Goal: Task Accomplishment & Management: Manage account settings

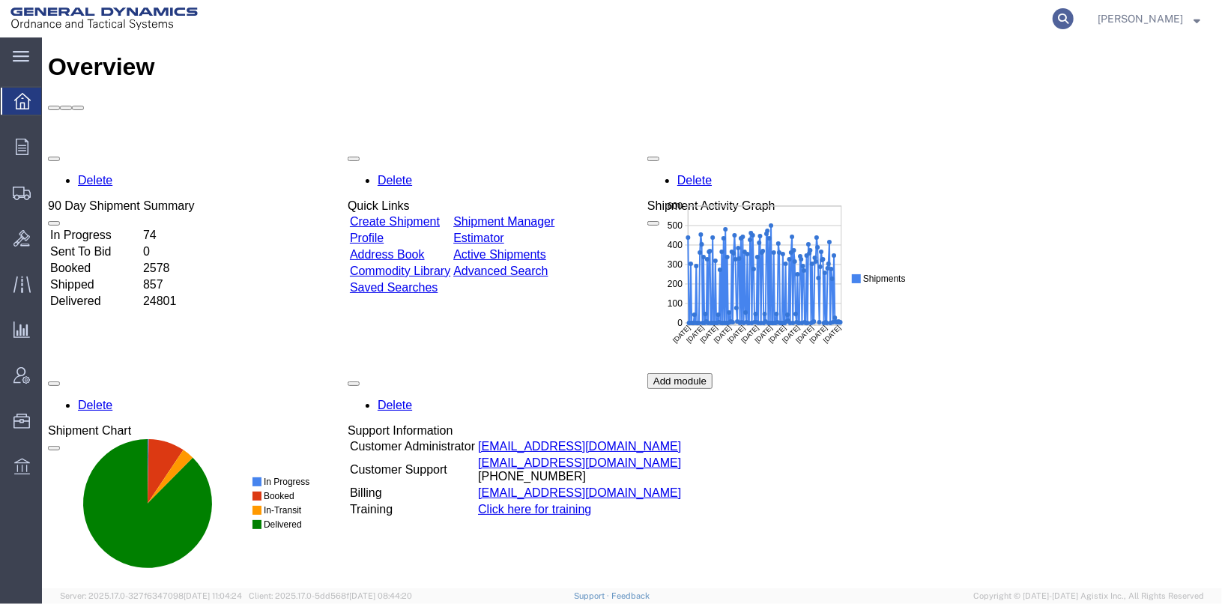
click at [1074, 19] on icon at bounding box center [1063, 18] width 21 height 21
type input "56540931"
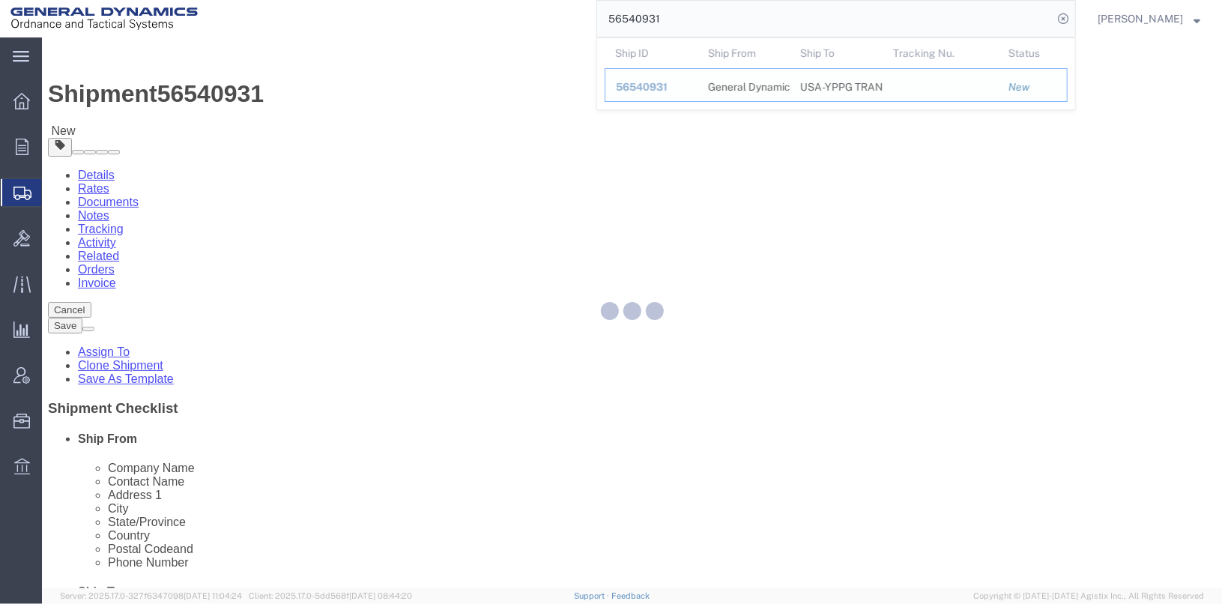
click at [653, 85] on div at bounding box center [632, 312] width 1180 height 551
select select
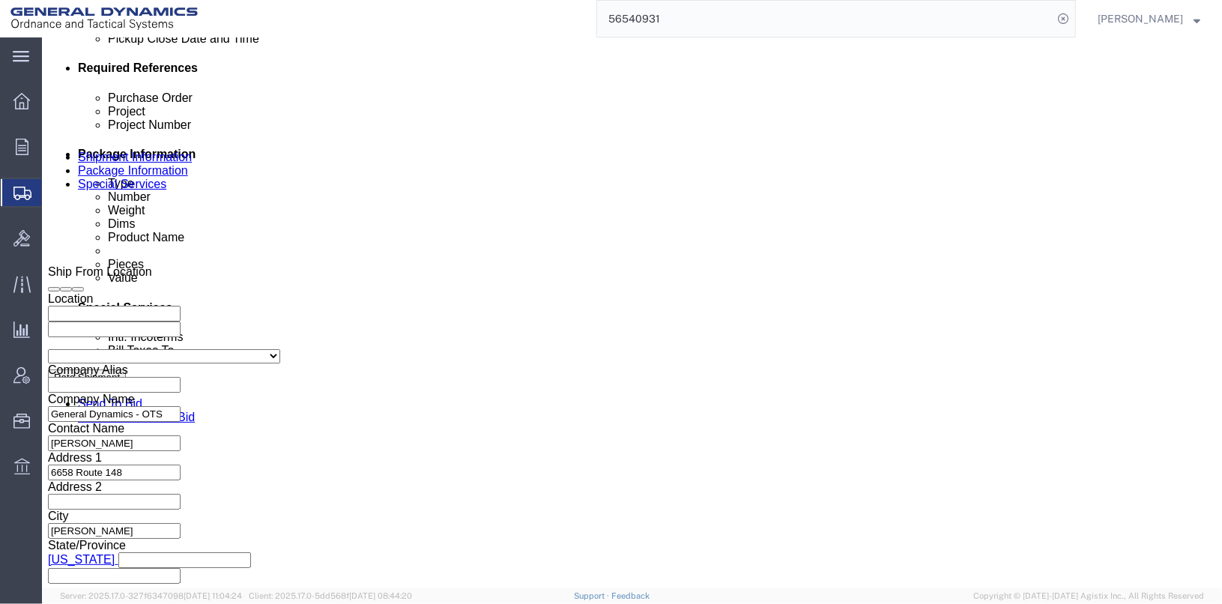
scroll to position [773, 0]
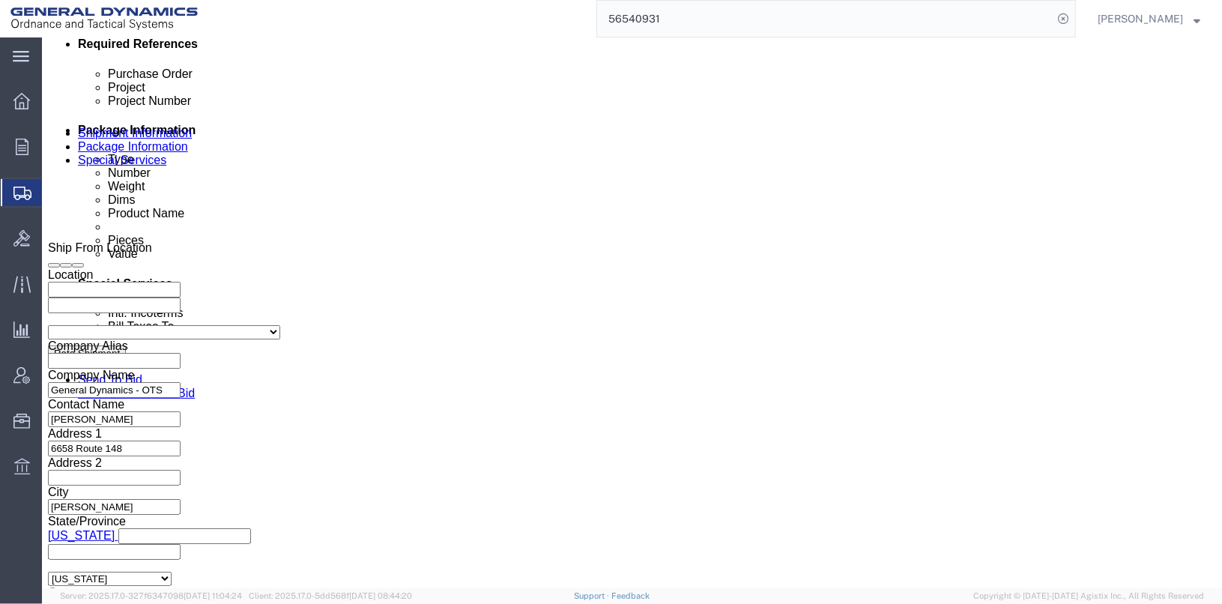
click button "Continue"
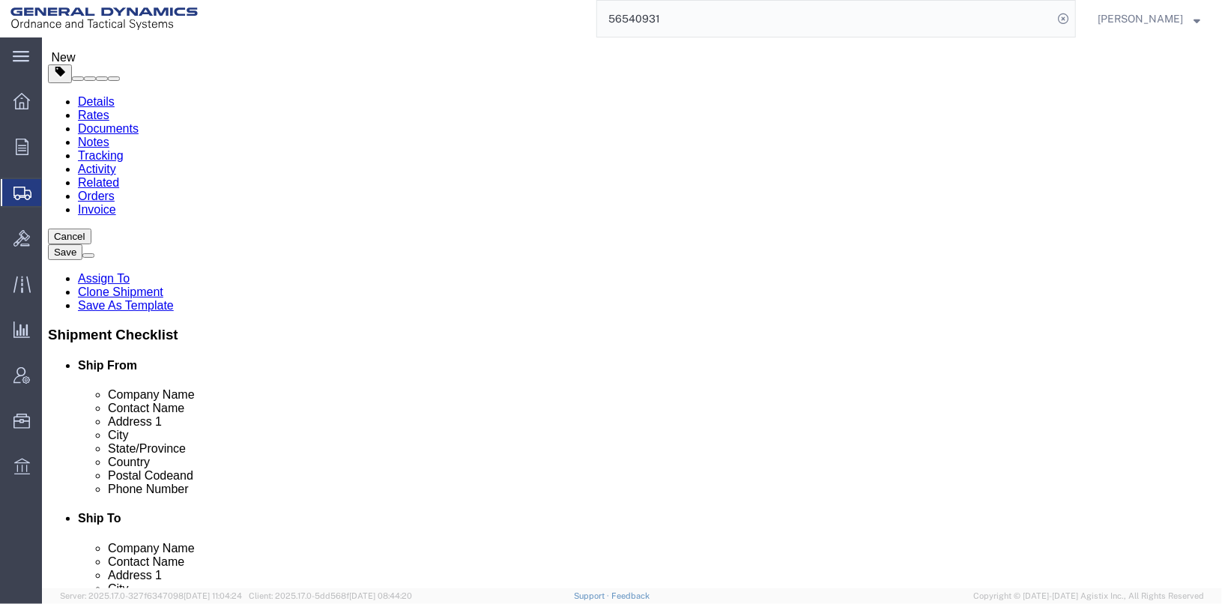
scroll to position [74, 0]
click div "Pieces: 200.00 Each Total value: 1000.00 USD HAZMAT"
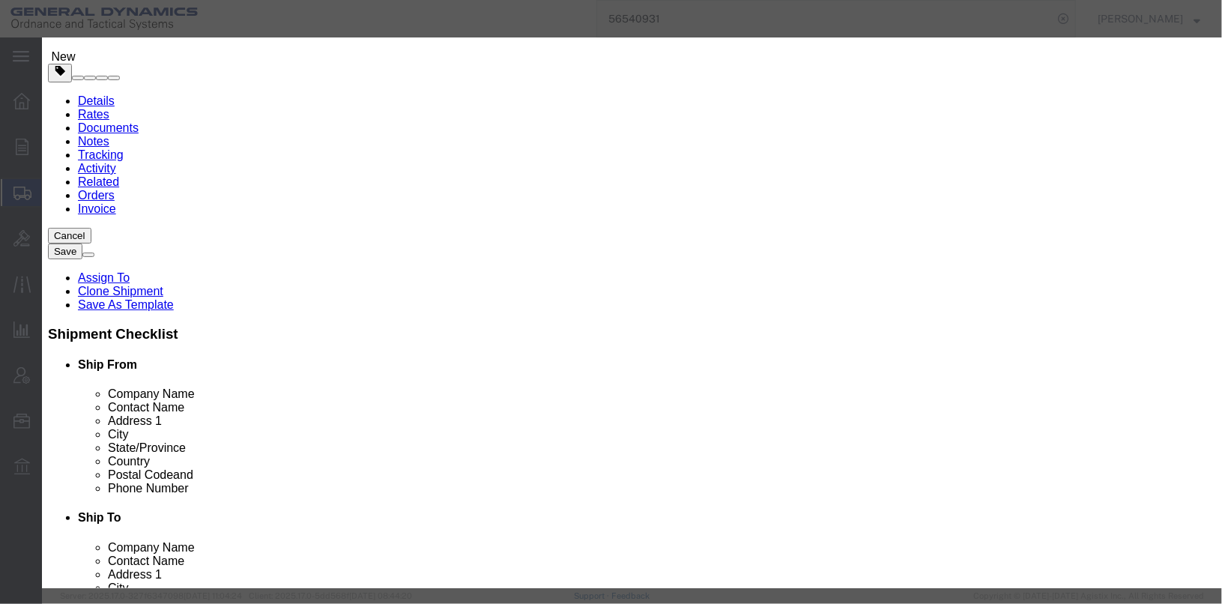
scroll to position [439, 0]
click button "Save & Close"
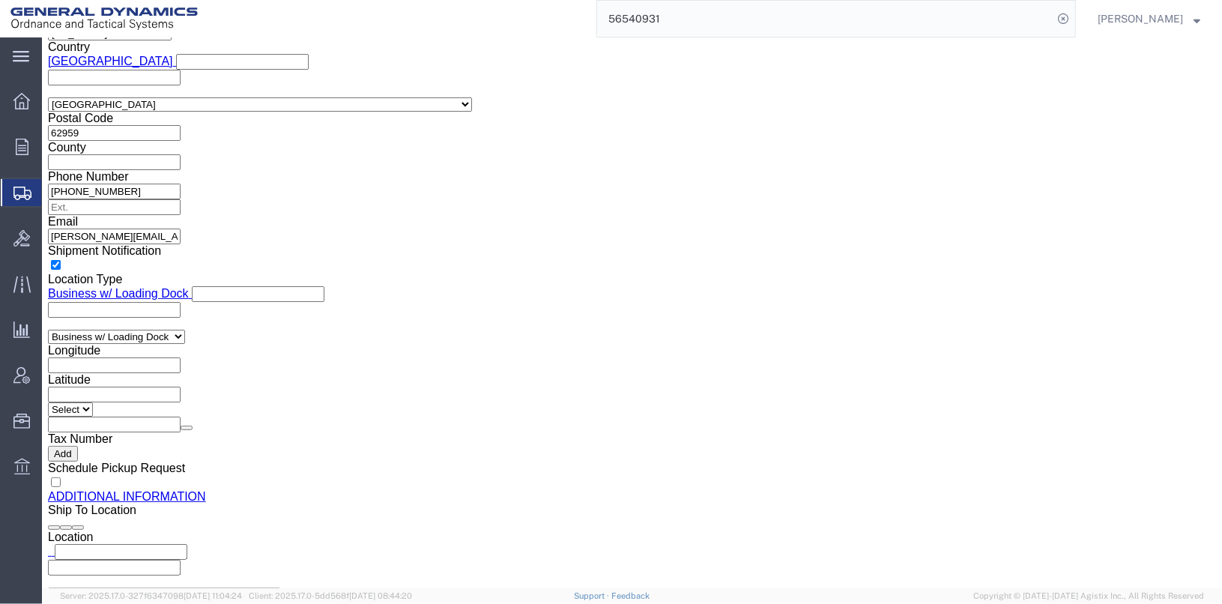
scroll to position [1498, 0]
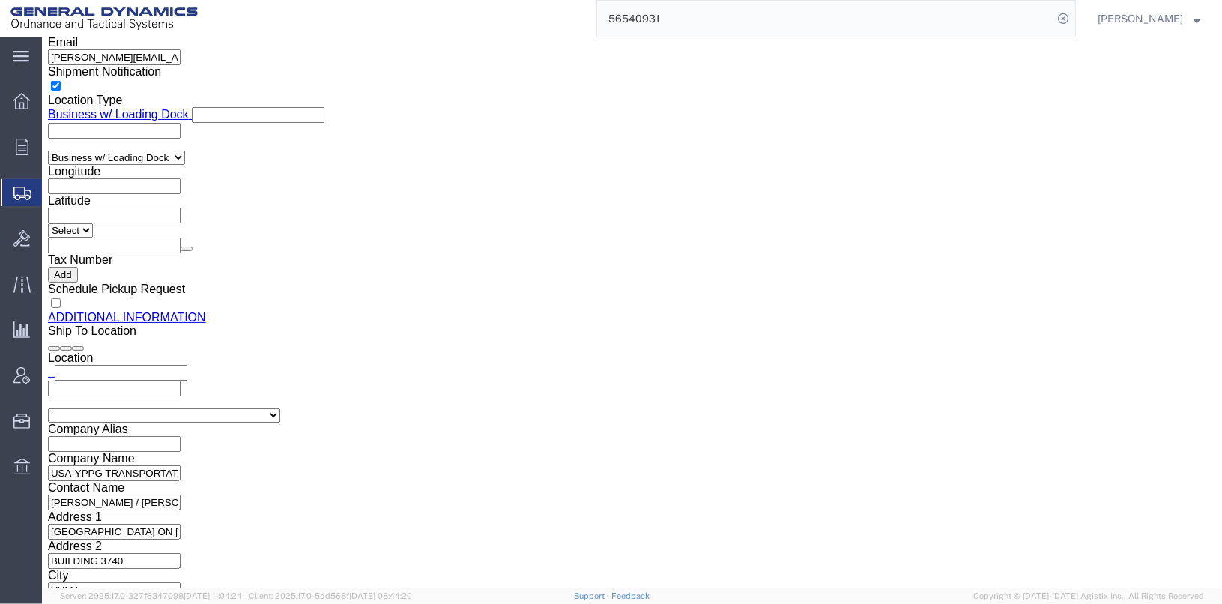
drag, startPoint x: 254, startPoint y: 217, endPoint x: 250, endPoint y: 159, distance: 58.6
click div "Please fix the following errors Ship From Location Location My Profile Location…"
drag, startPoint x: 250, startPoint y: 159, endPoint x: 250, endPoint y: 172, distance: 12.7
click div "Previous Continue"
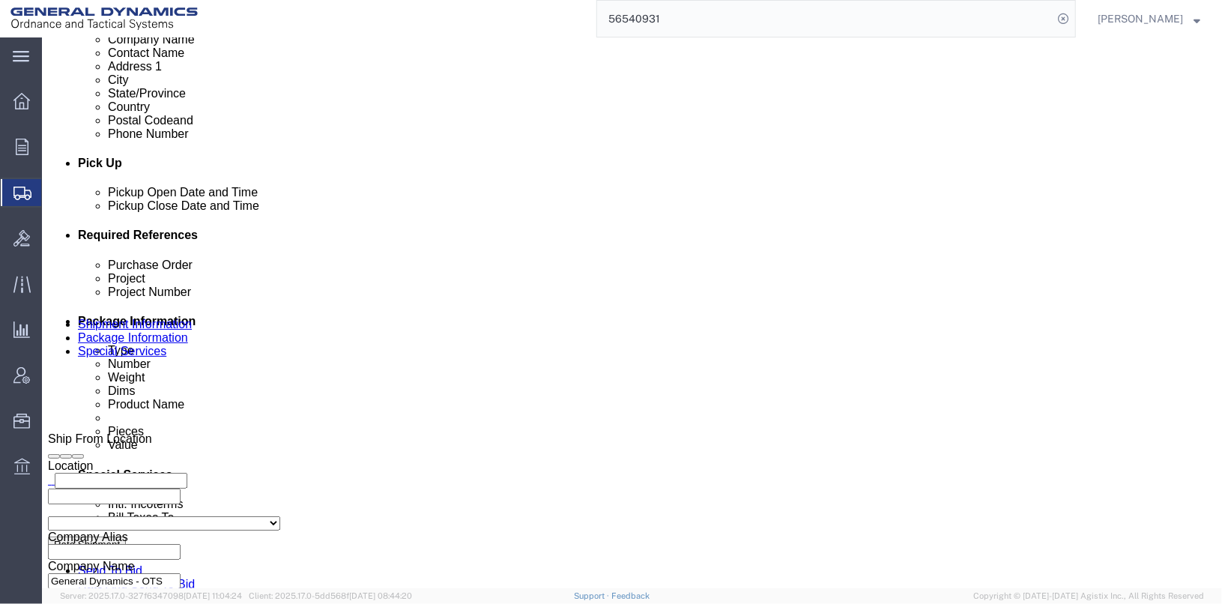
scroll to position [674, 0]
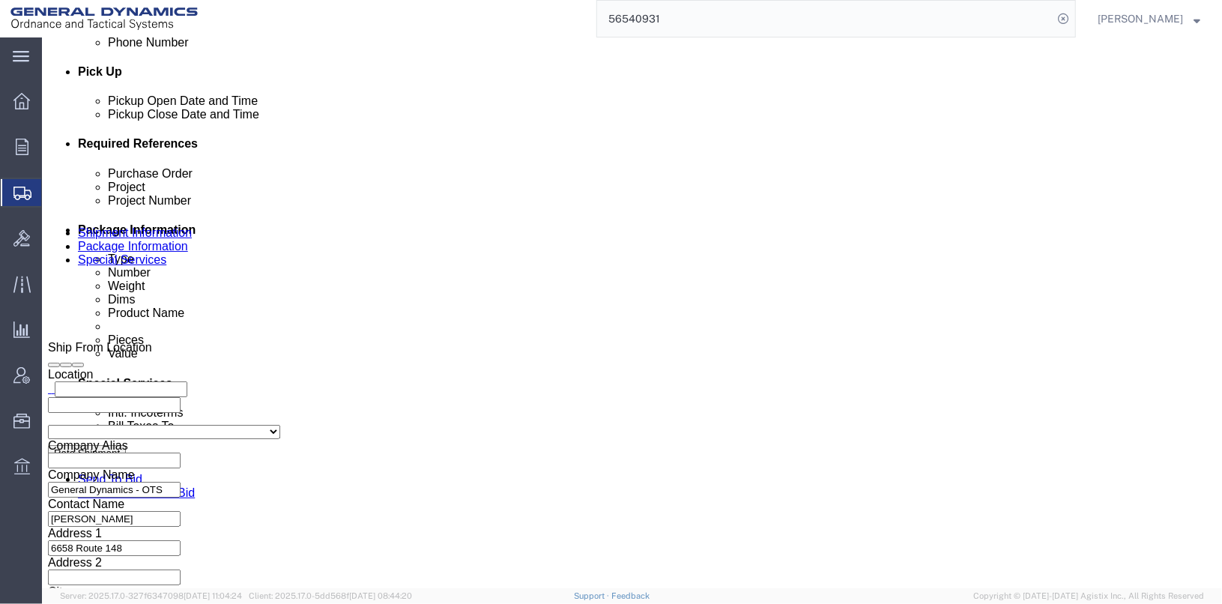
drag, startPoint x: 622, startPoint y: 313, endPoint x: 245, endPoint y: 330, distance: 377.3
click div "Please fix the following errors Ship From Location Location My Profile Location…"
drag, startPoint x: 245, startPoint y: 330, endPoint x: 293, endPoint y: 366, distance: 60.4
click div "Previous Continue"
click h4 "1 x Skid(s)"
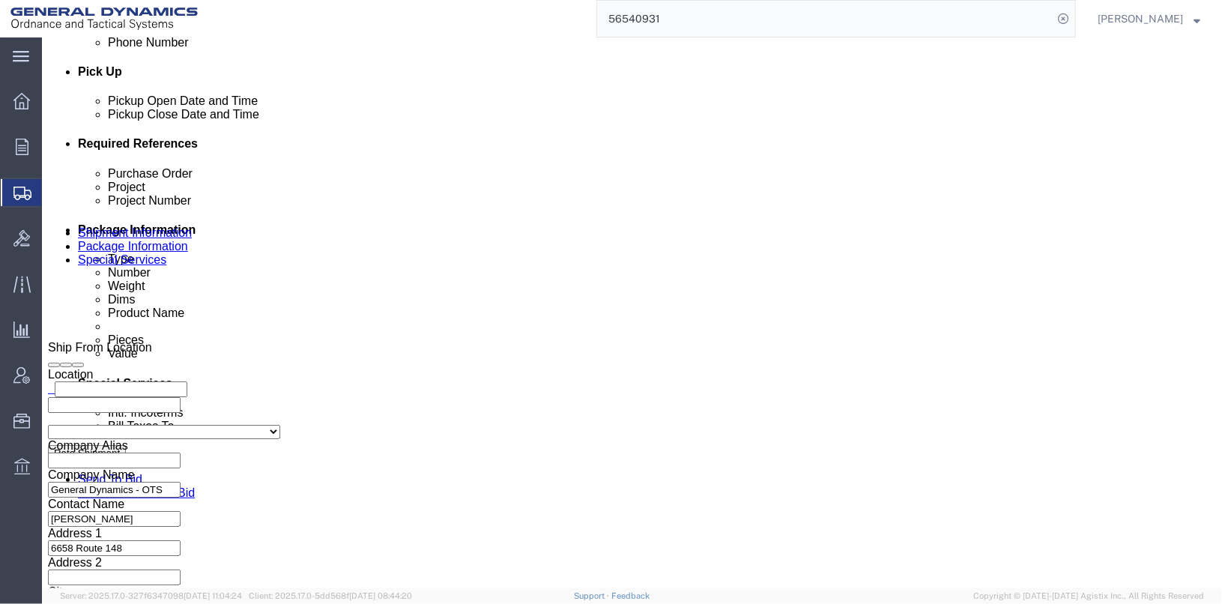
drag, startPoint x: 671, startPoint y: 316, endPoint x: 611, endPoint y: 327, distance: 60.9
click h4 "1 x Skid(s)"
drag, startPoint x: 690, startPoint y: 317, endPoint x: 706, endPoint y: 381, distance: 66.3
click div "1 x Skid(s) Package Type Select Bale(s) Basket(s) Bolt(s) Bottle(s) Buckets Bul…"
click div "Previous Continue"
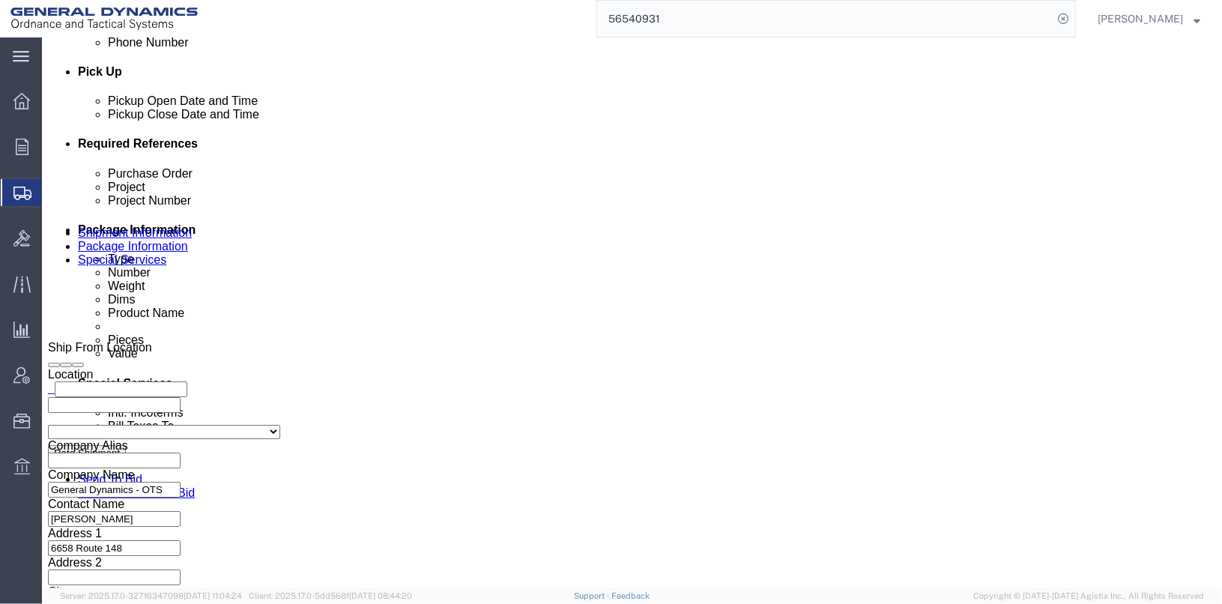
scroll to position [299, 0]
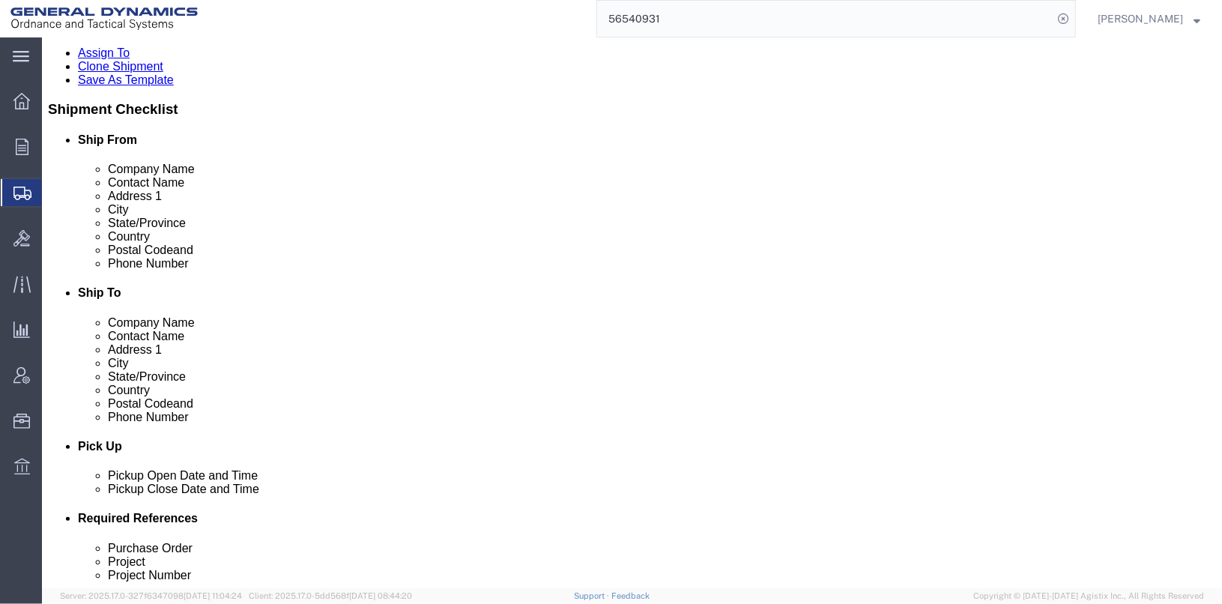
drag, startPoint x: 677, startPoint y: 324, endPoint x: 656, endPoint y: 339, distance: 26.2
click div "3 x Drum(s) (Fiberboard)"
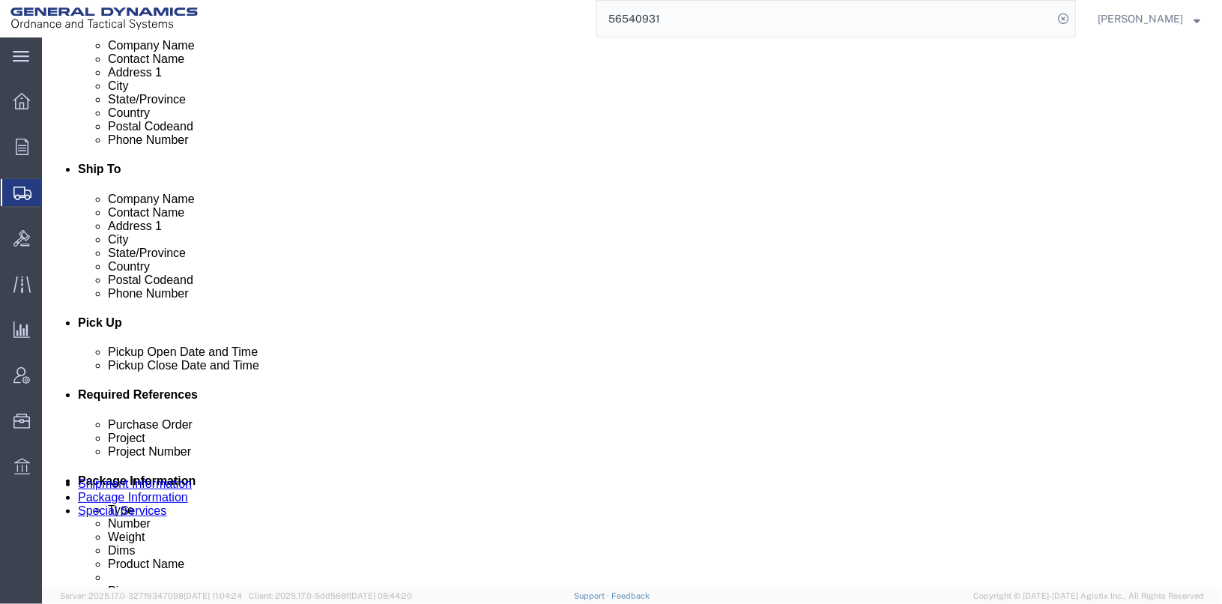
scroll to position [525, 0]
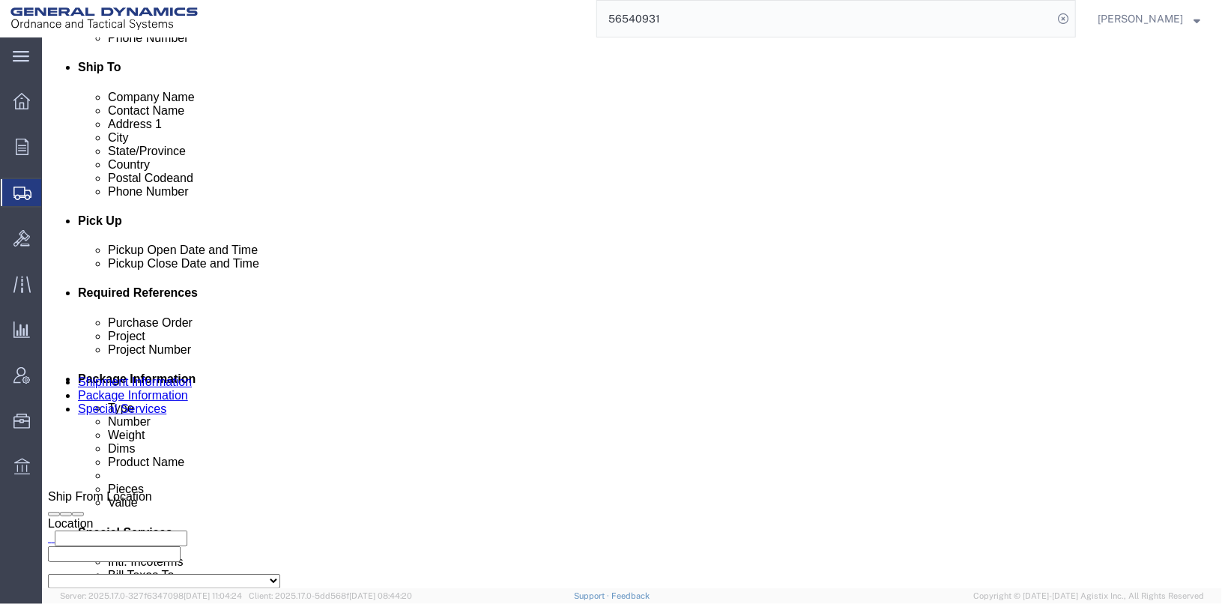
click input "1842.00"
type input "1832.00"
click div "Previous Continue"
click button "Save"
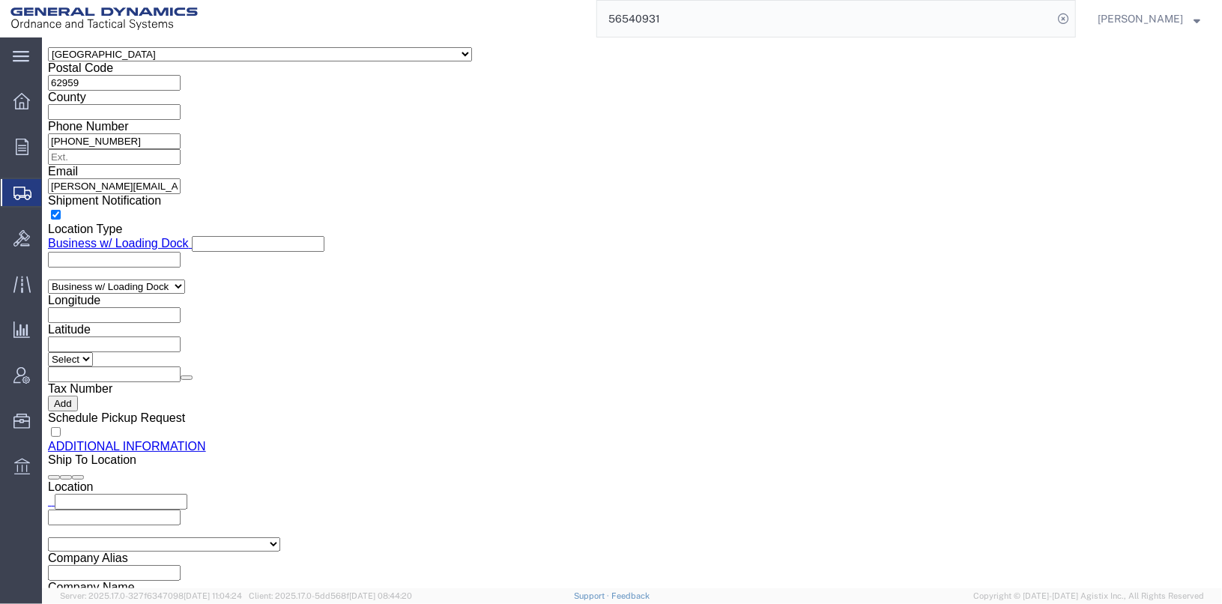
scroll to position [1573, 0]
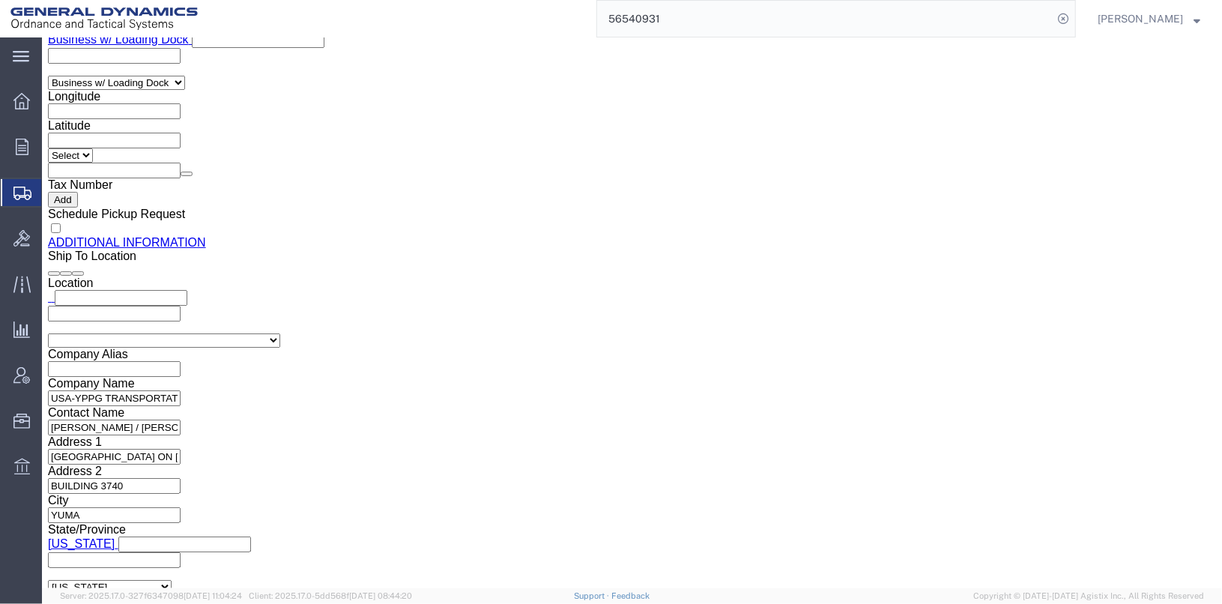
click button "Continue"
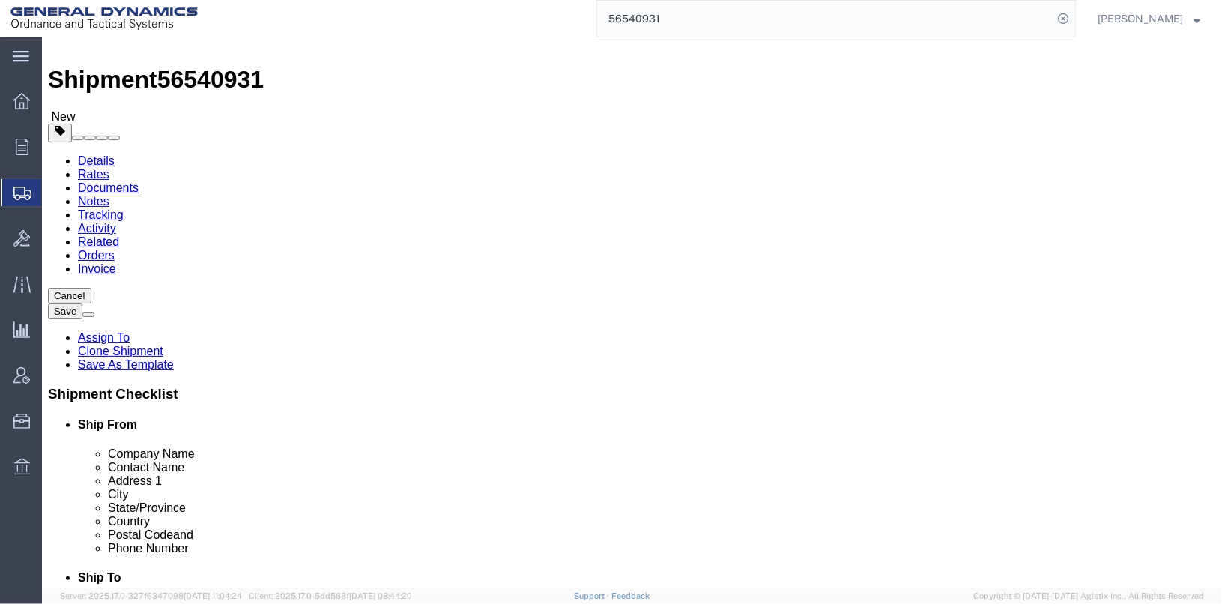
scroll to position [7, 0]
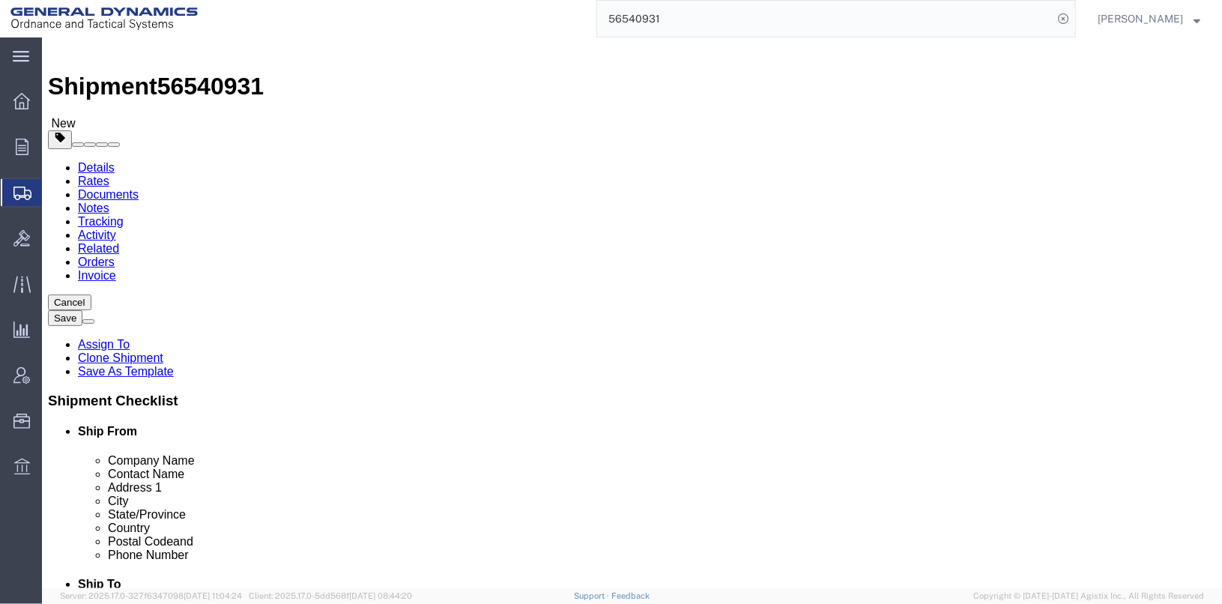
click button "Save"
click icon
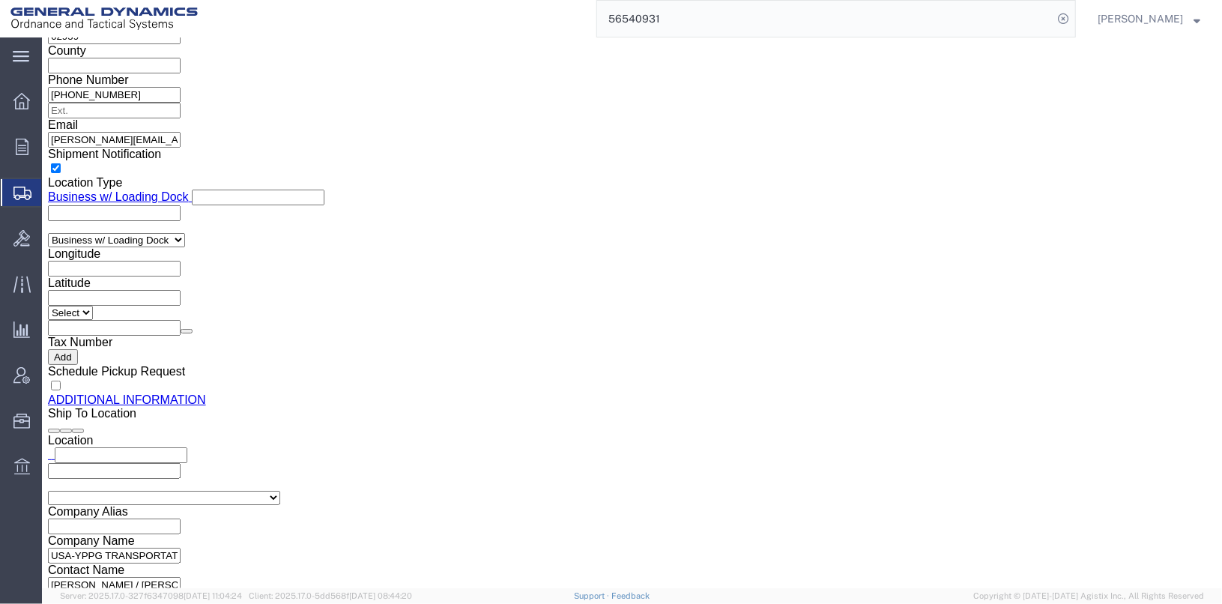
scroll to position [1506, 0]
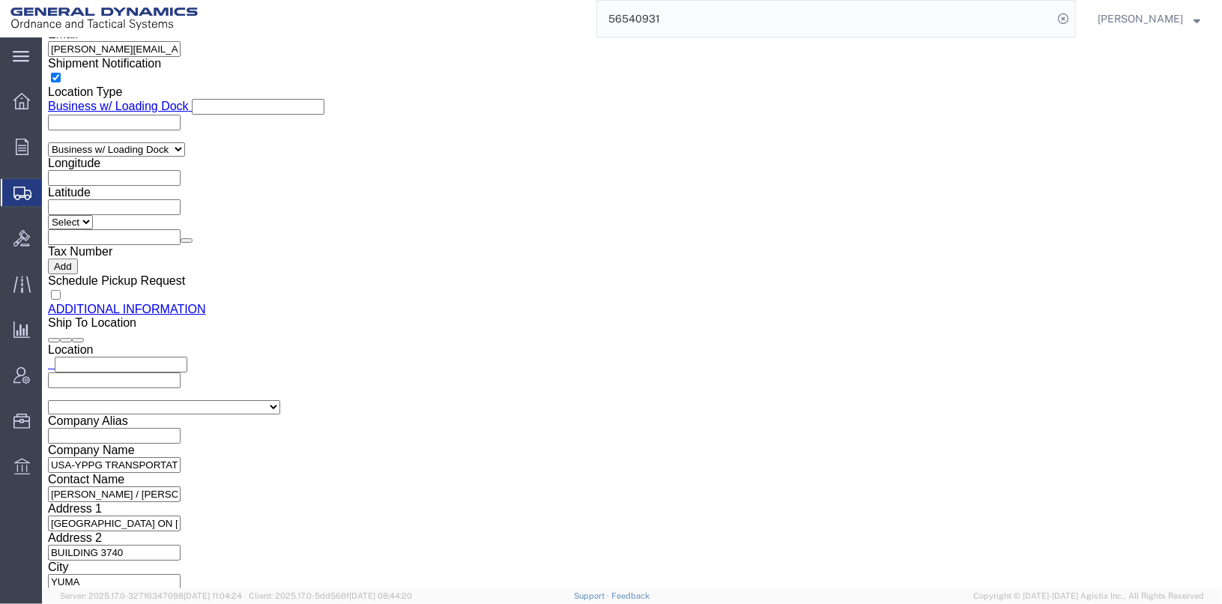
drag, startPoint x: 230, startPoint y: 197, endPoint x: 360, endPoint y: 196, distance: 129.6
click div "1 x Skid(s)"
click div "Previous Continue"
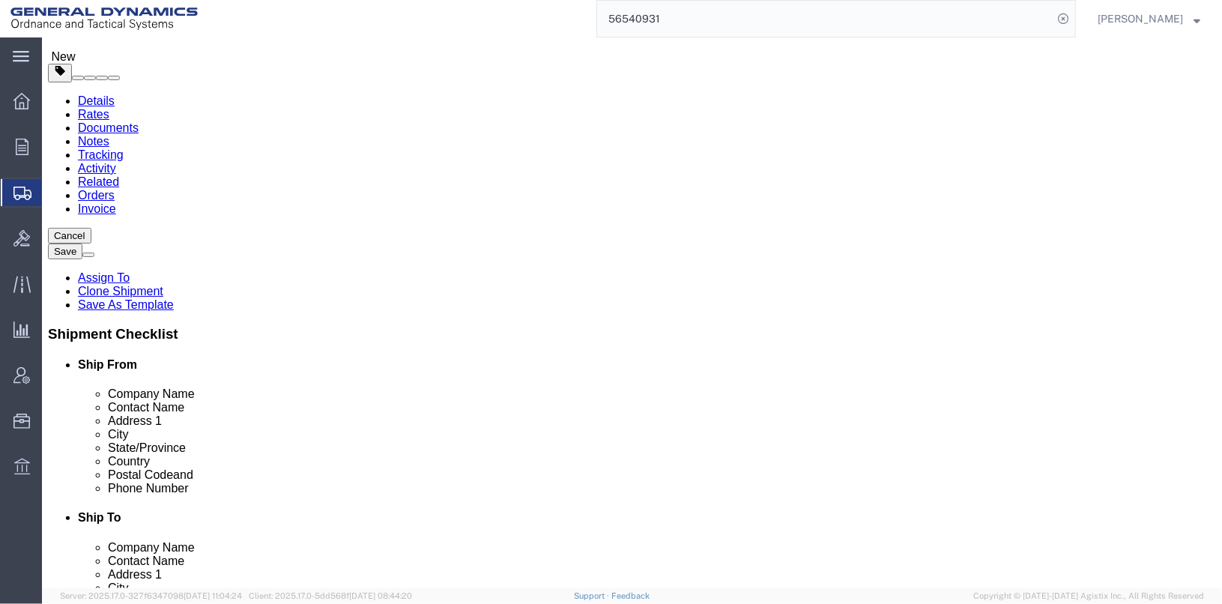
scroll to position [300, 0]
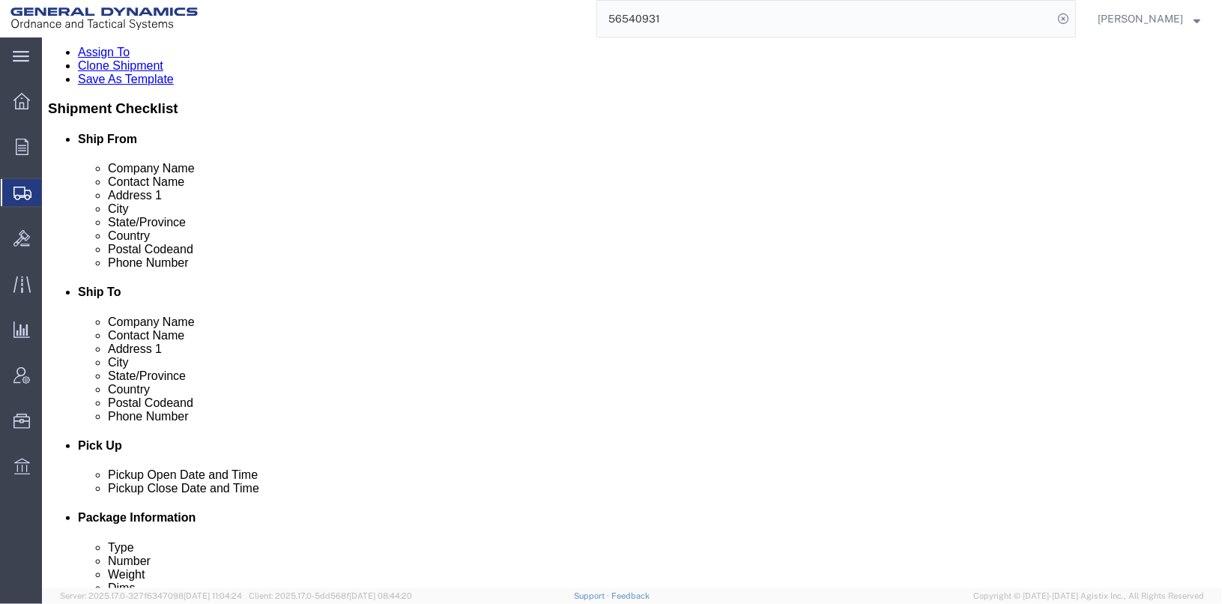
click dd "1000.00 USD"
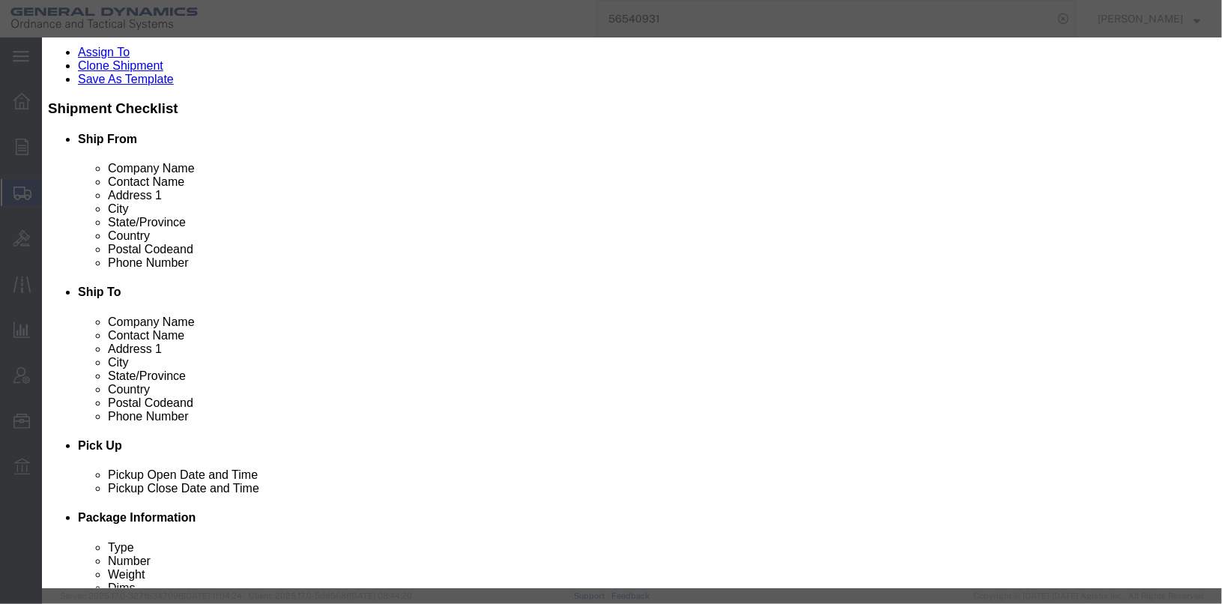
scroll to position [439, 0]
click icon "button"
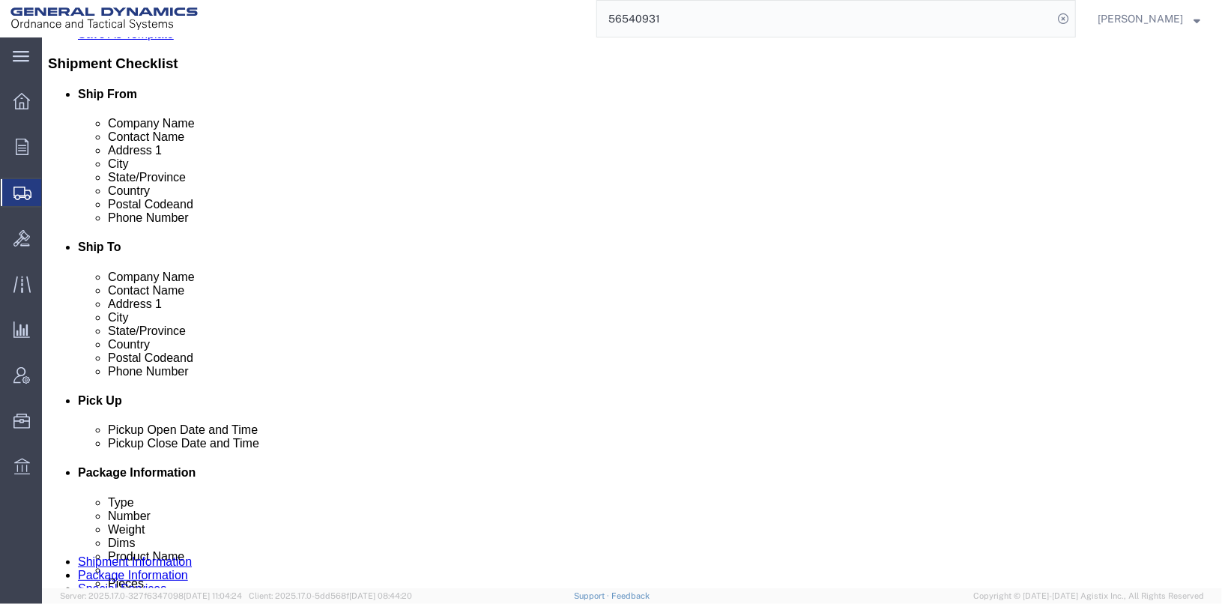
scroll to position [374, 0]
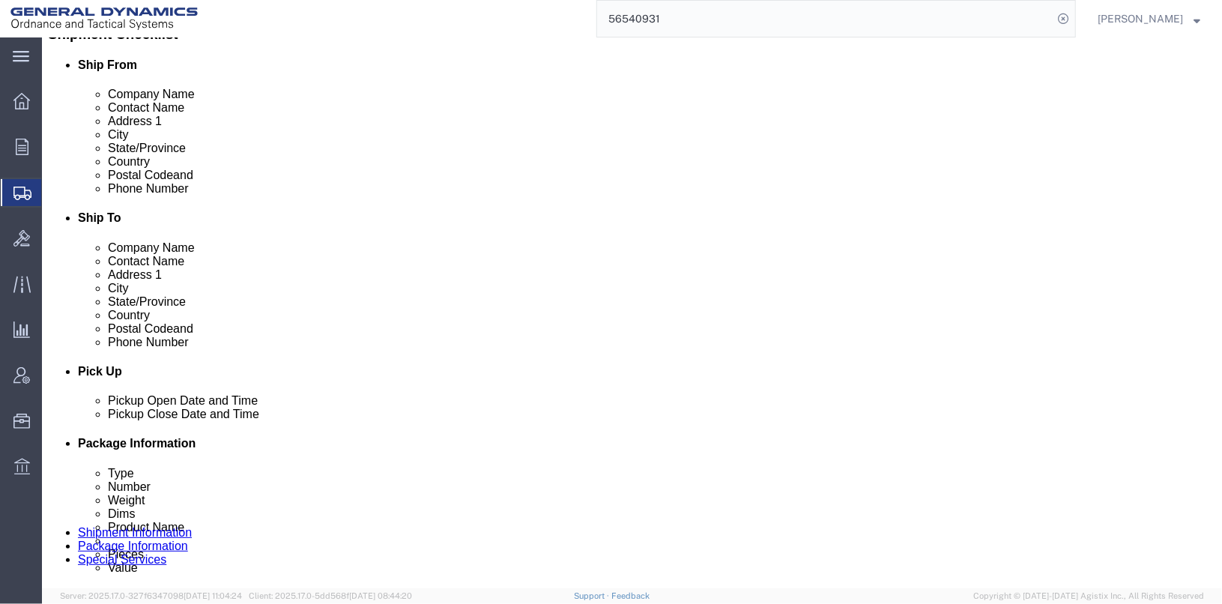
click dl "Pieces: 11200.00 Each Total value: 1000.00 USD"
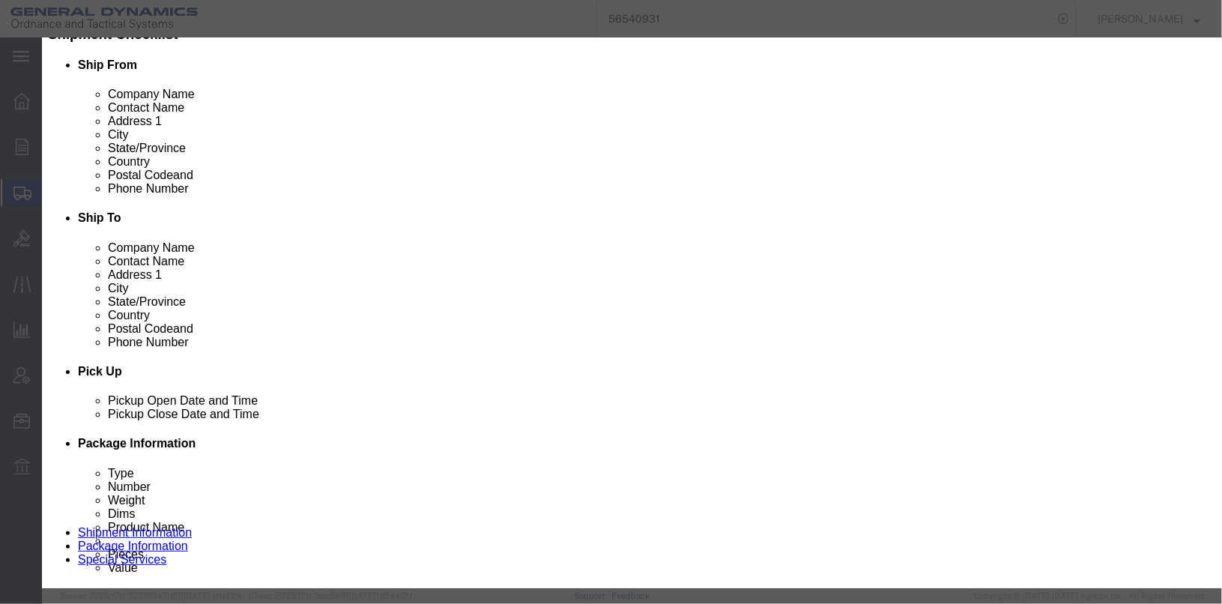
scroll to position [0, 0]
click icon "button"
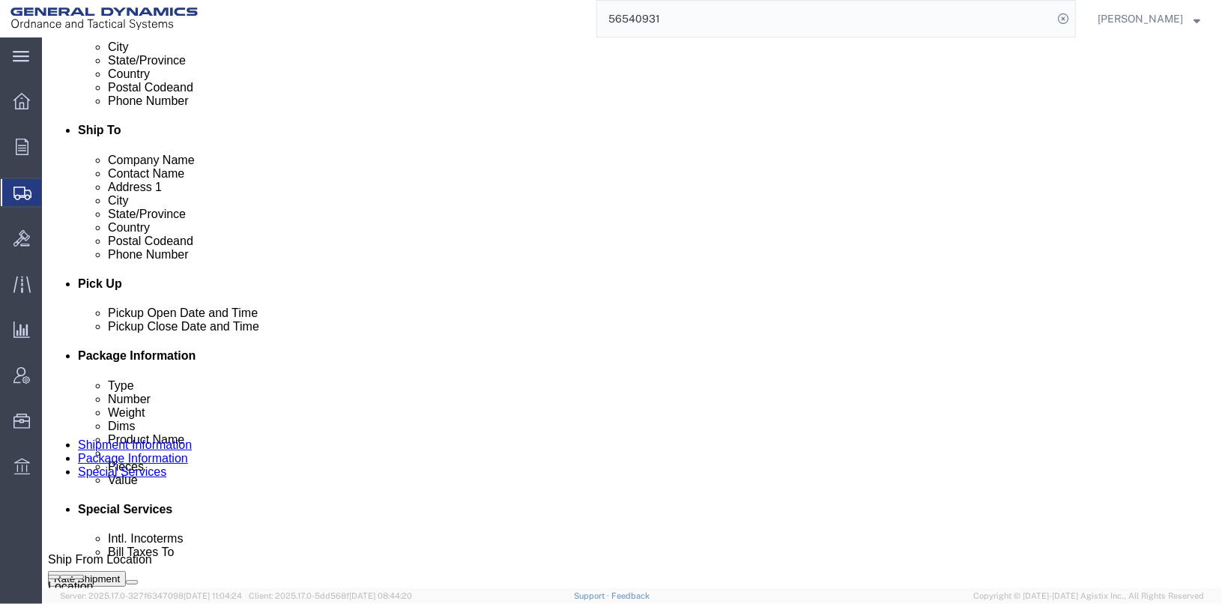
scroll to position [525, 0]
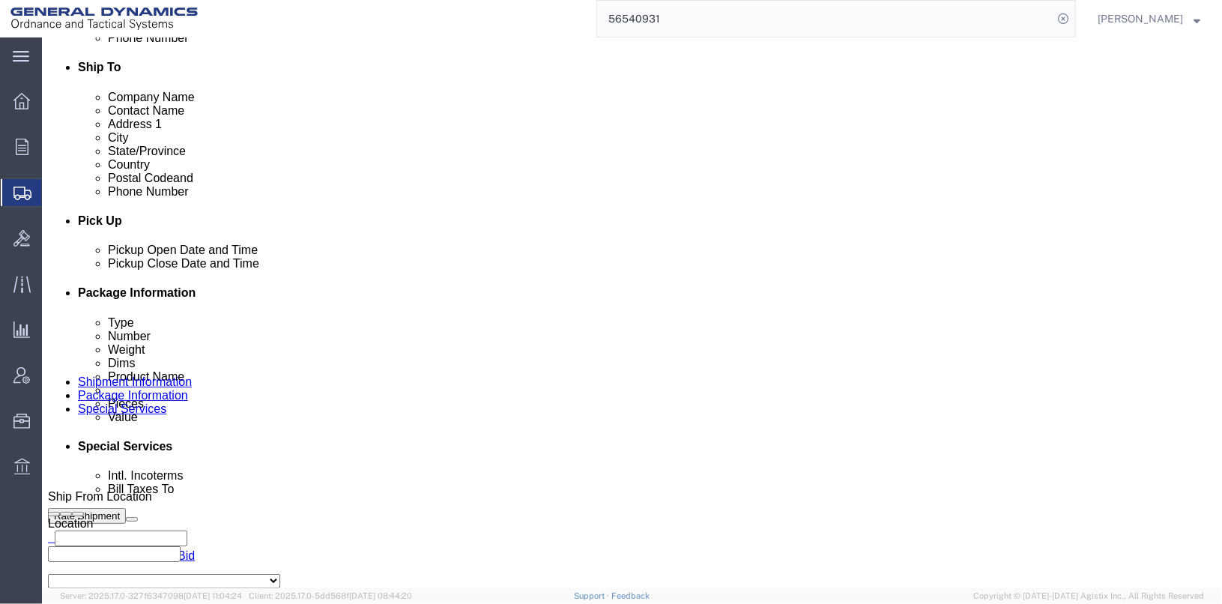
click dd "86.00 Pound"
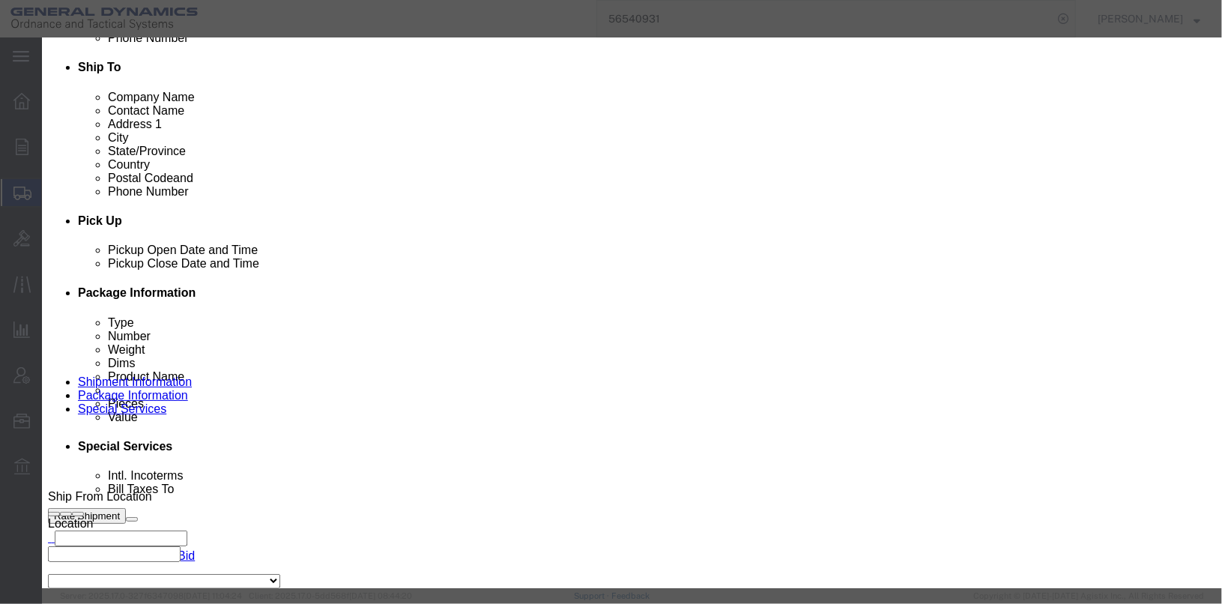
scroll to position [0, 0]
click icon "button"
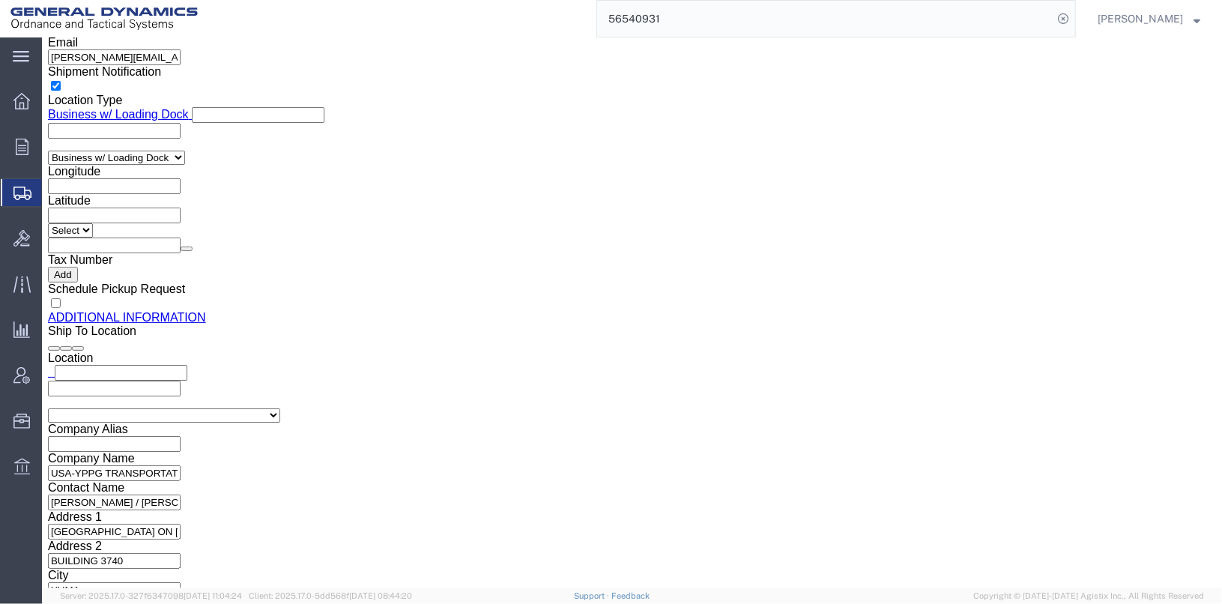
scroll to position [1573, 0]
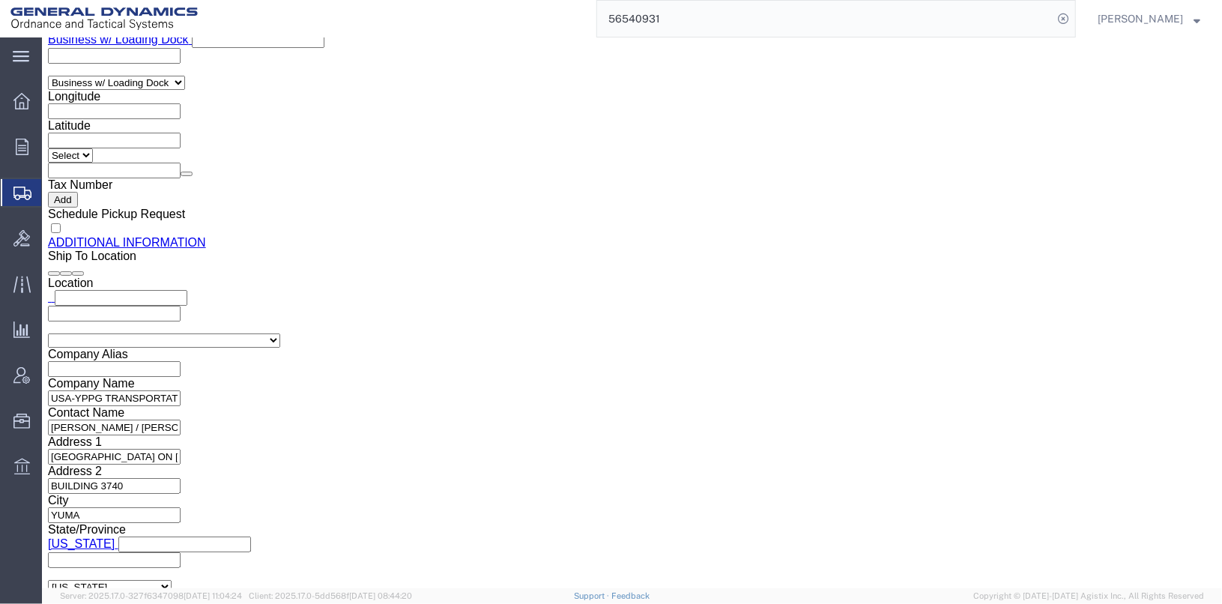
click dd "875.00 Pound"
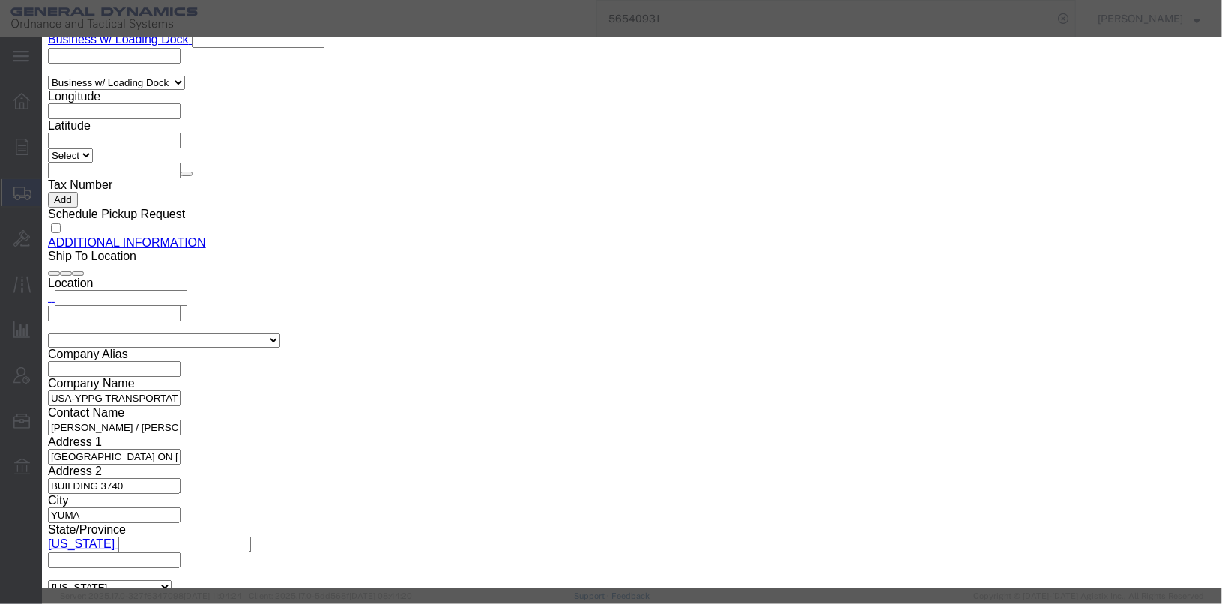
scroll to position [439, 0]
click button "Save & Close"
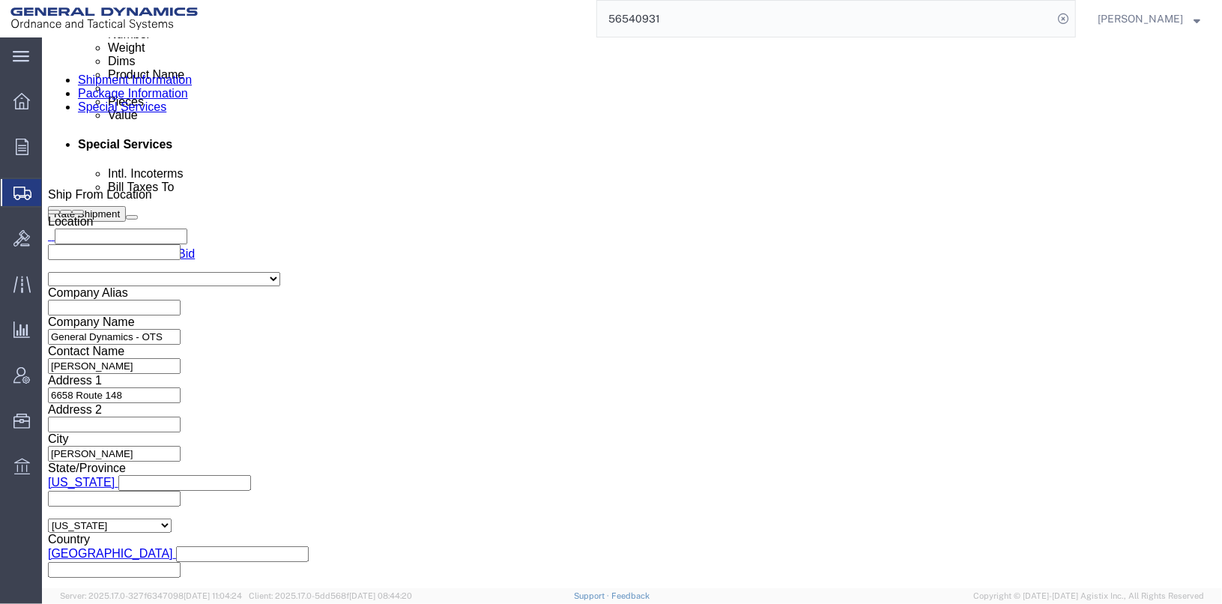
scroll to position [823, 0]
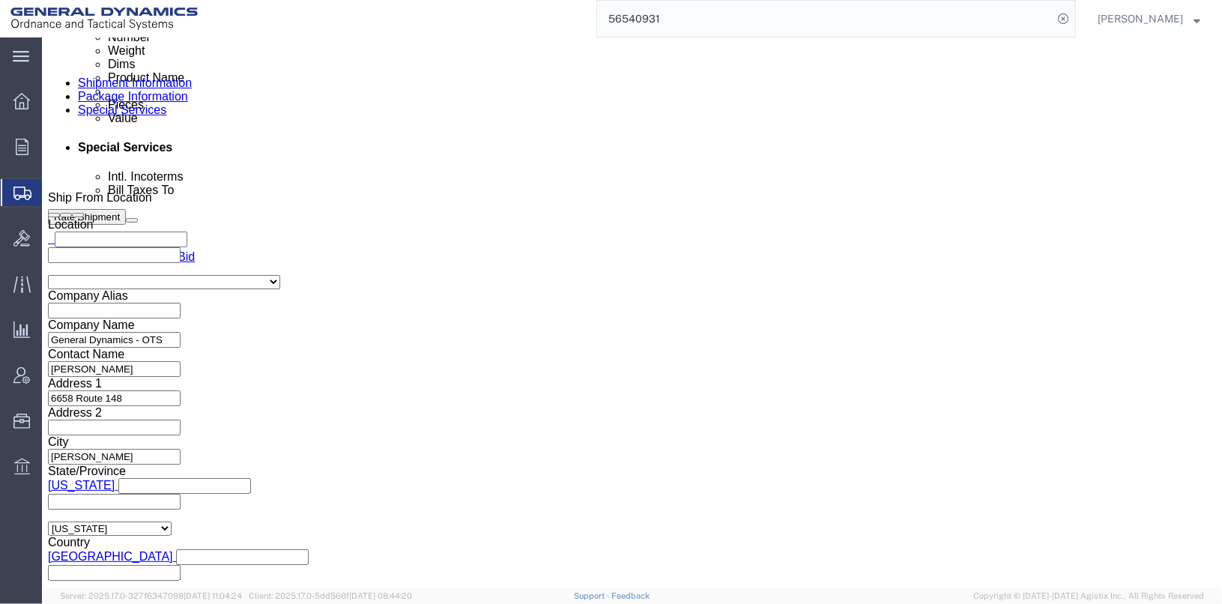
click dd "75.00 Pound"
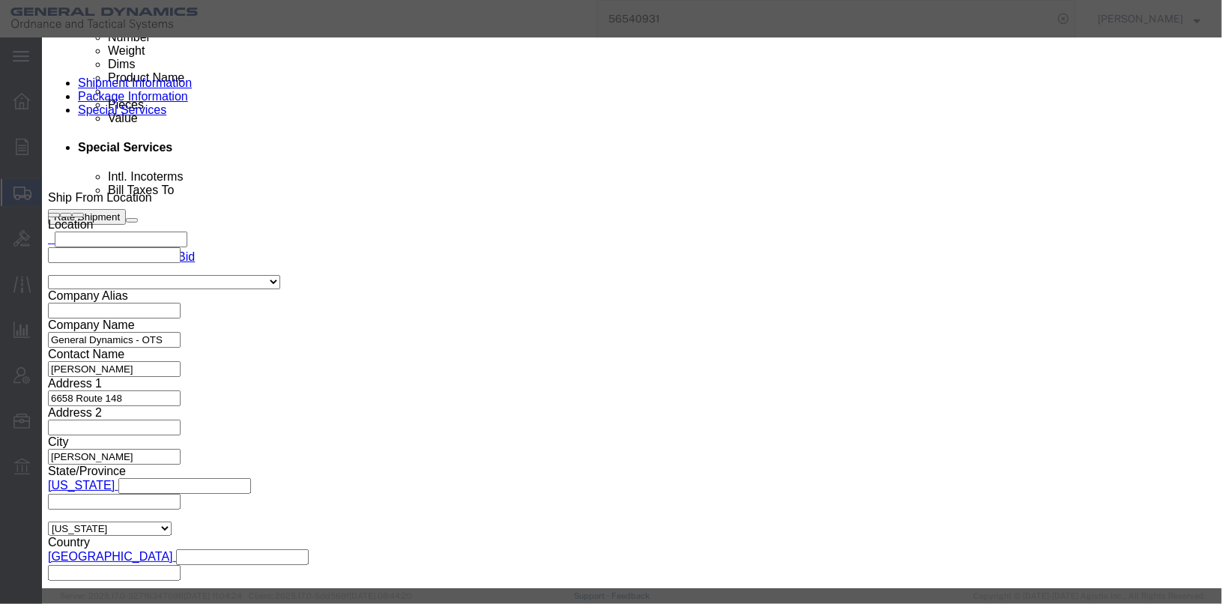
scroll to position [374, 0]
click button "Close"
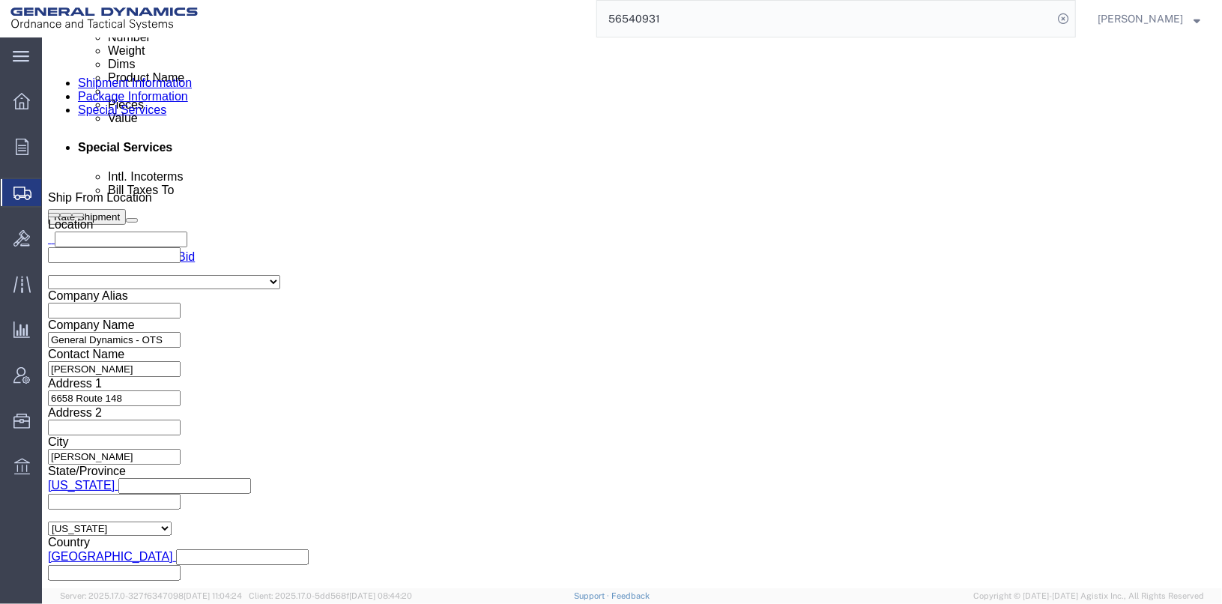
click dd "25.00 Pound"
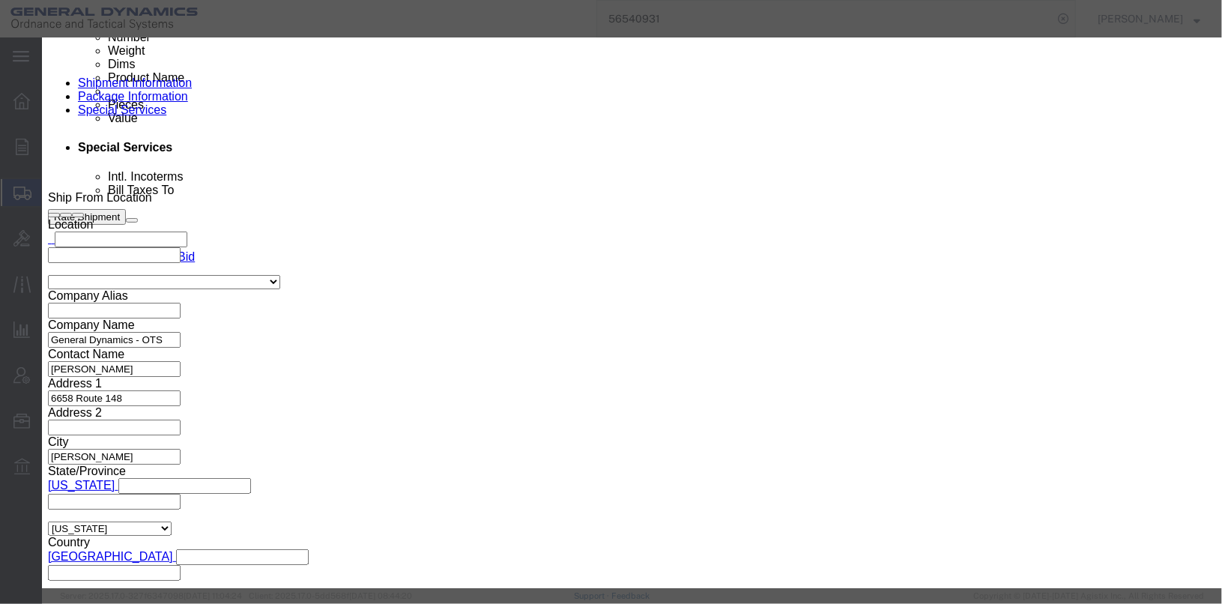
scroll to position [439, 0]
click select "Container Material A - Steel (all types and surface treatments) B - Aluminum C …"
select select "NATURALWOOD"
click select "Container Material A - Steel (all types and surface treatments) B - Aluminum C …"
click button "Save & Close"
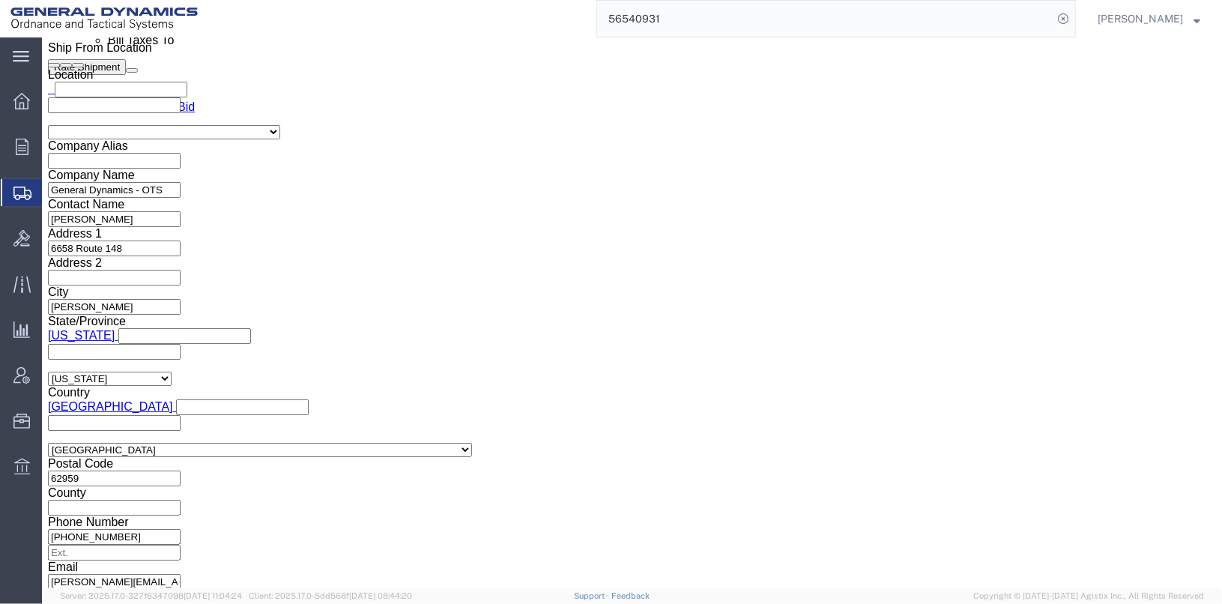
scroll to position [1048, 0]
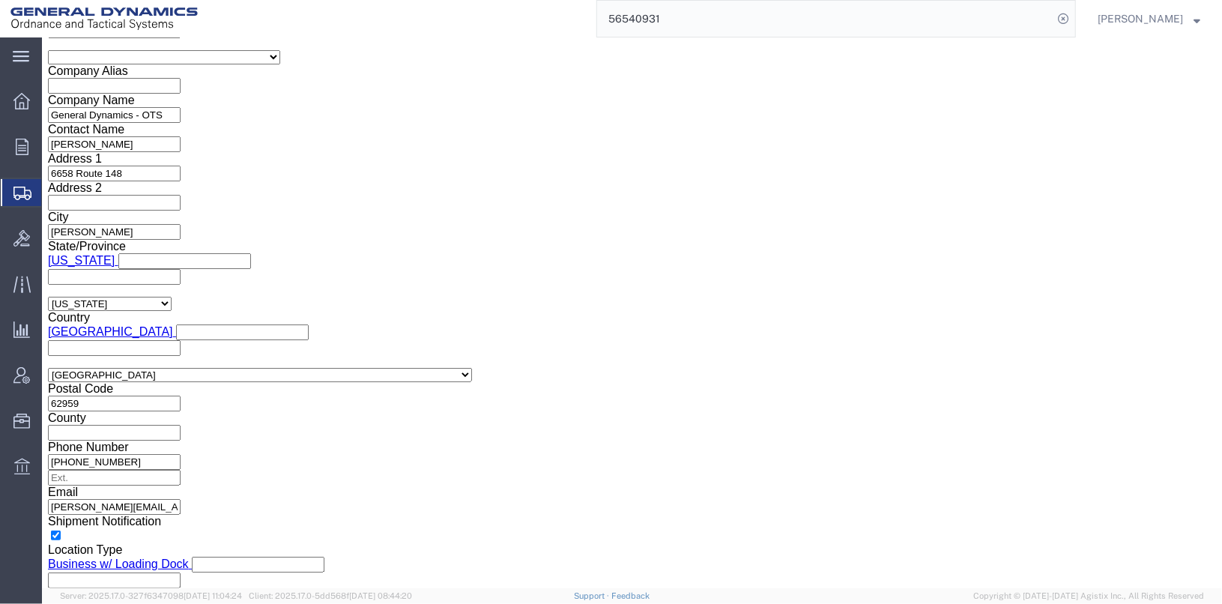
click dd "15.00 Pound"
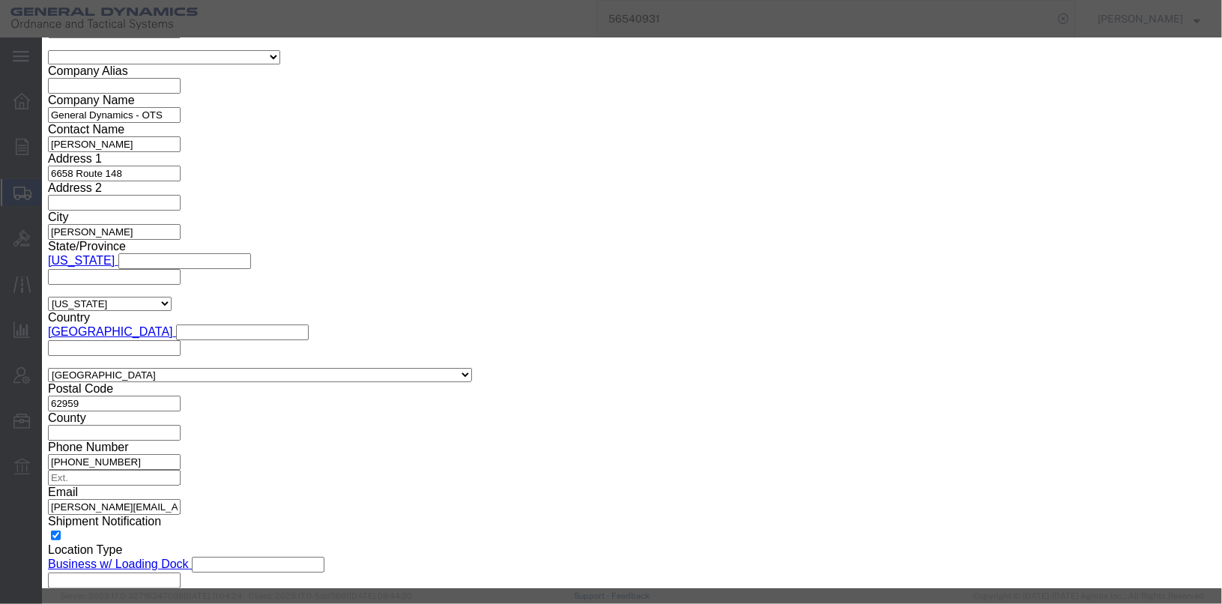
scroll to position [439, 0]
click button "Save & Close"
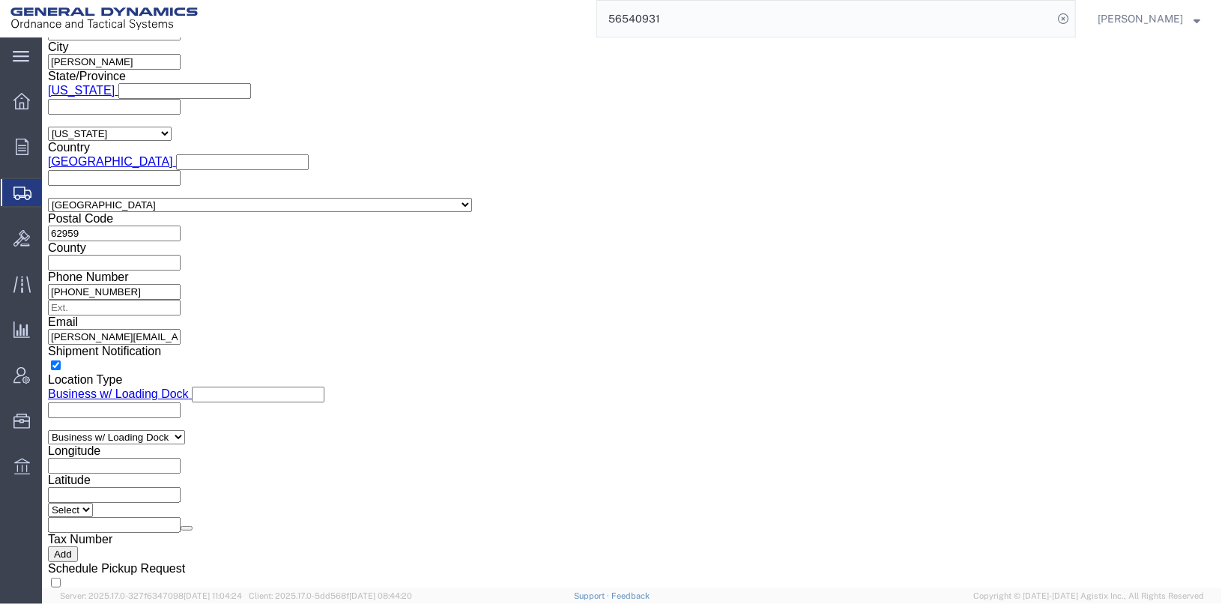
scroll to position [1273, 0]
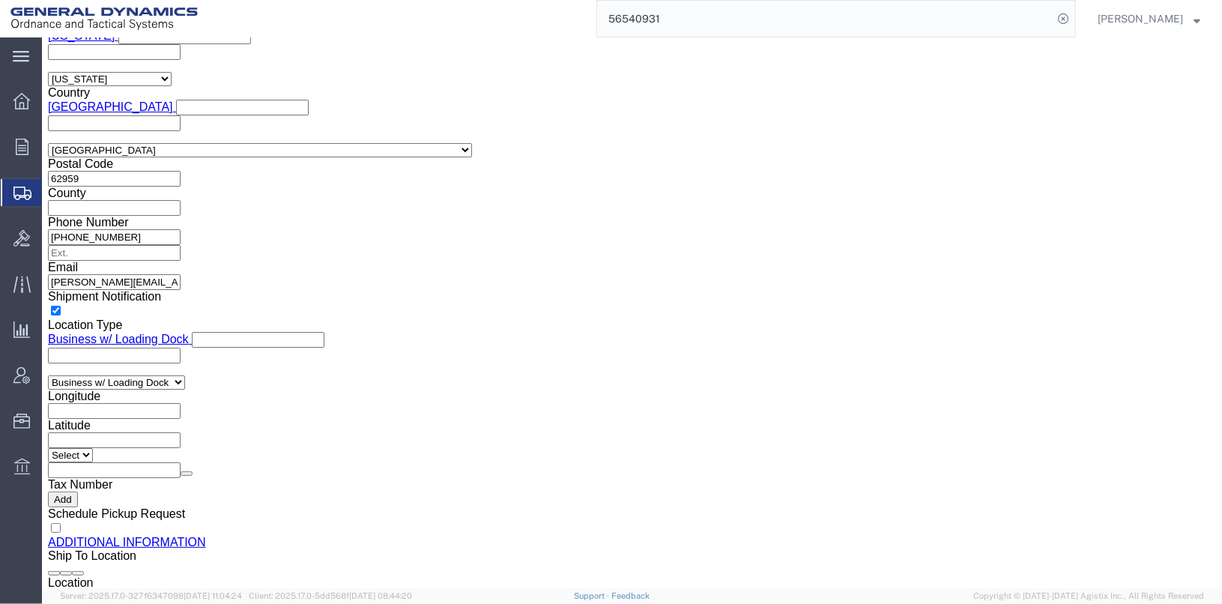
click dd "10.25 Pound"
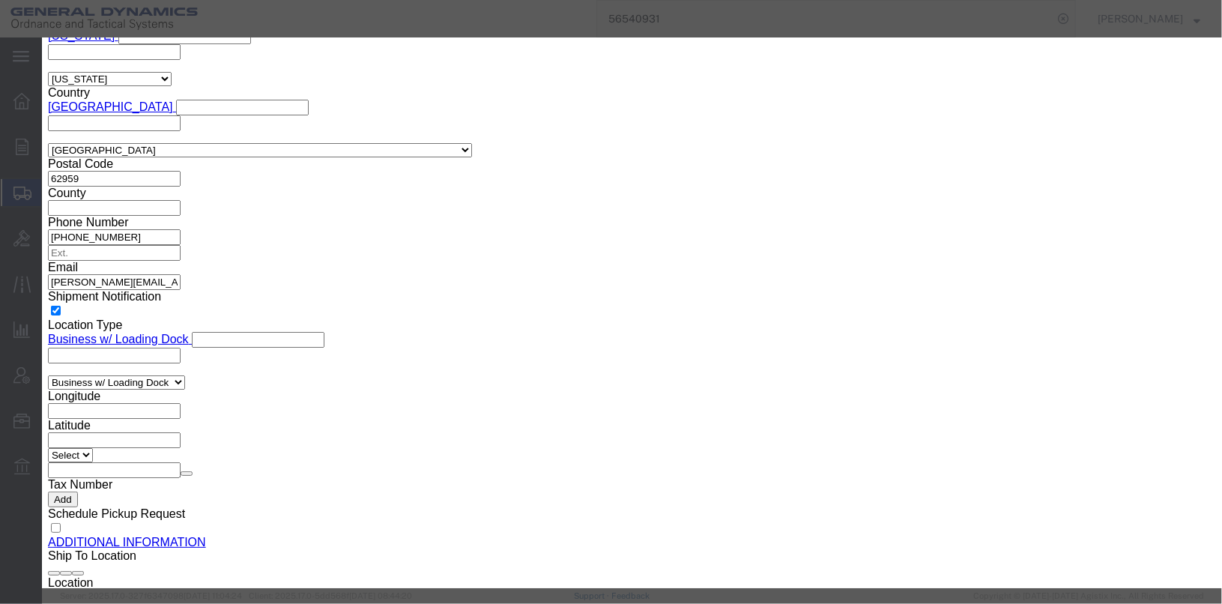
scroll to position [439, 0]
click button "Save & Close"
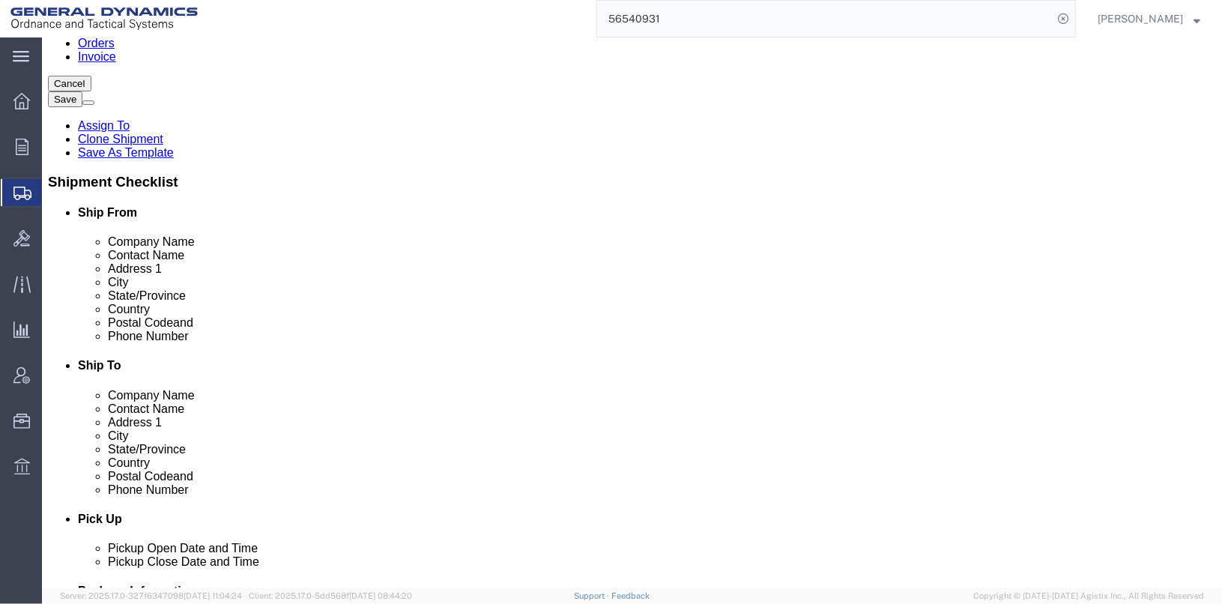
scroll to position [0, 0]
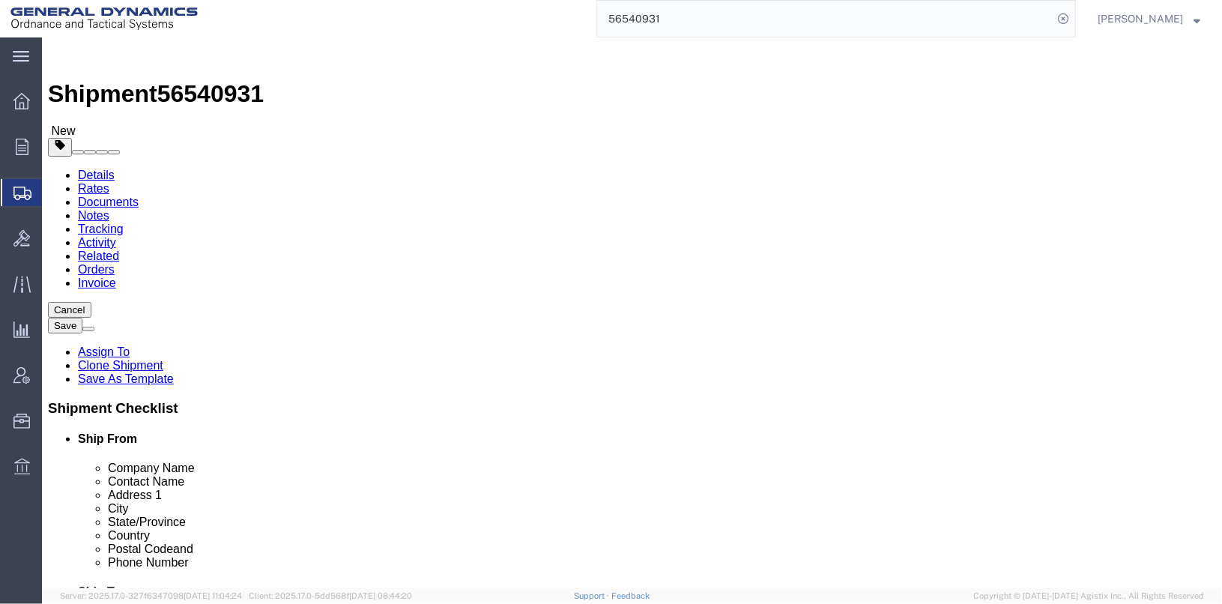
click button "Save"
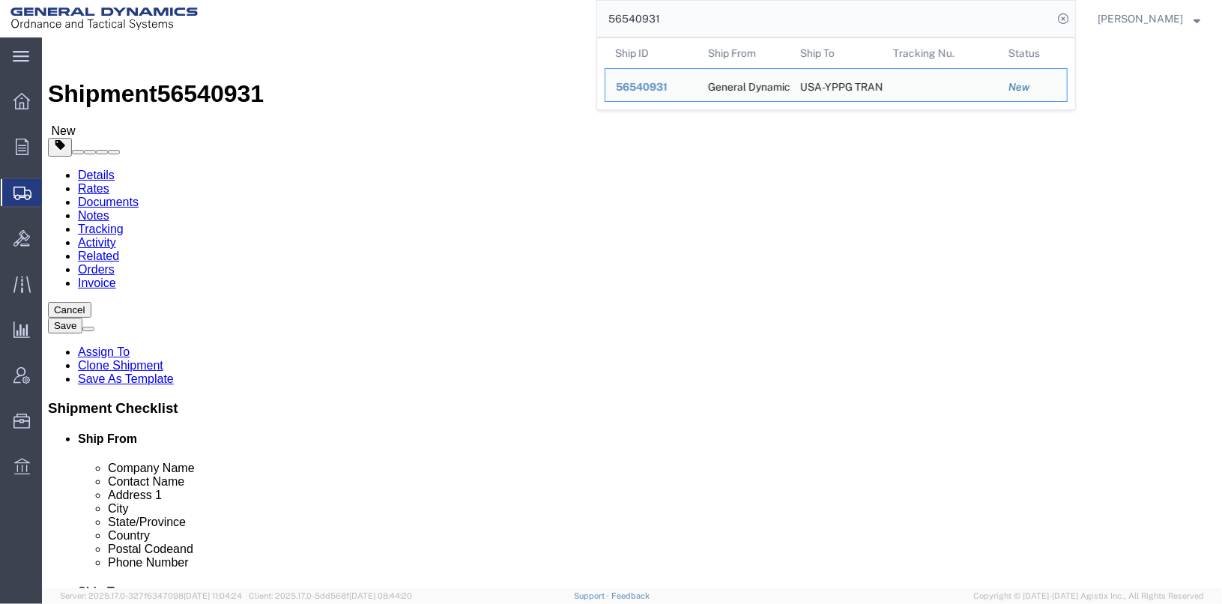
drag, startPoint x: 686, startPoint y: 10, endPoint x: 611, endPoint y: 20, distance: 75.6
click at [611, 20] on div "56540931 Ship ID Ship From Ship To Tracking Nu. Status Ship ID 56540931 Ship Fr…" at bounding box center [642, 18] width 868 height 37
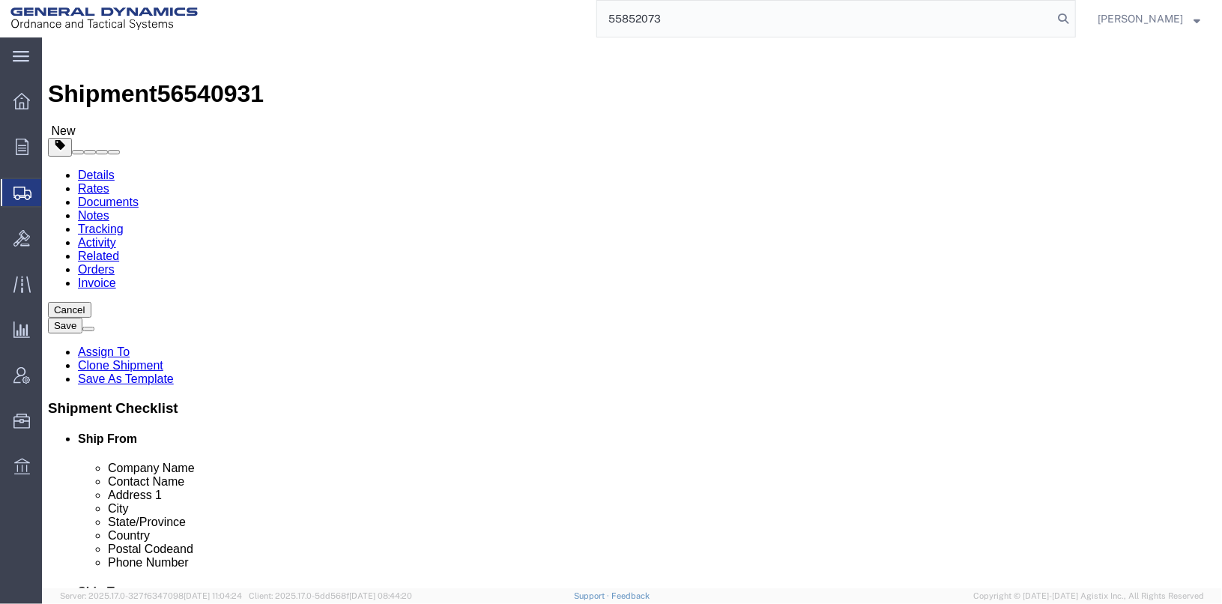
type input "55852073"
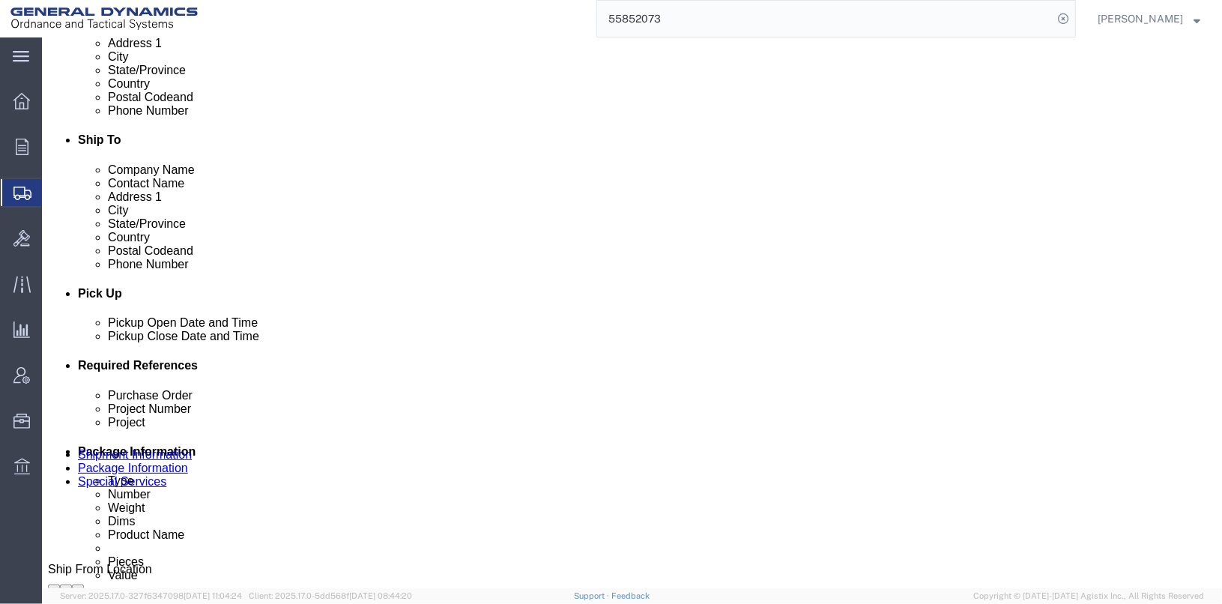
scroll to position [450, 0]
click div "[DATE] 7:56 AM"
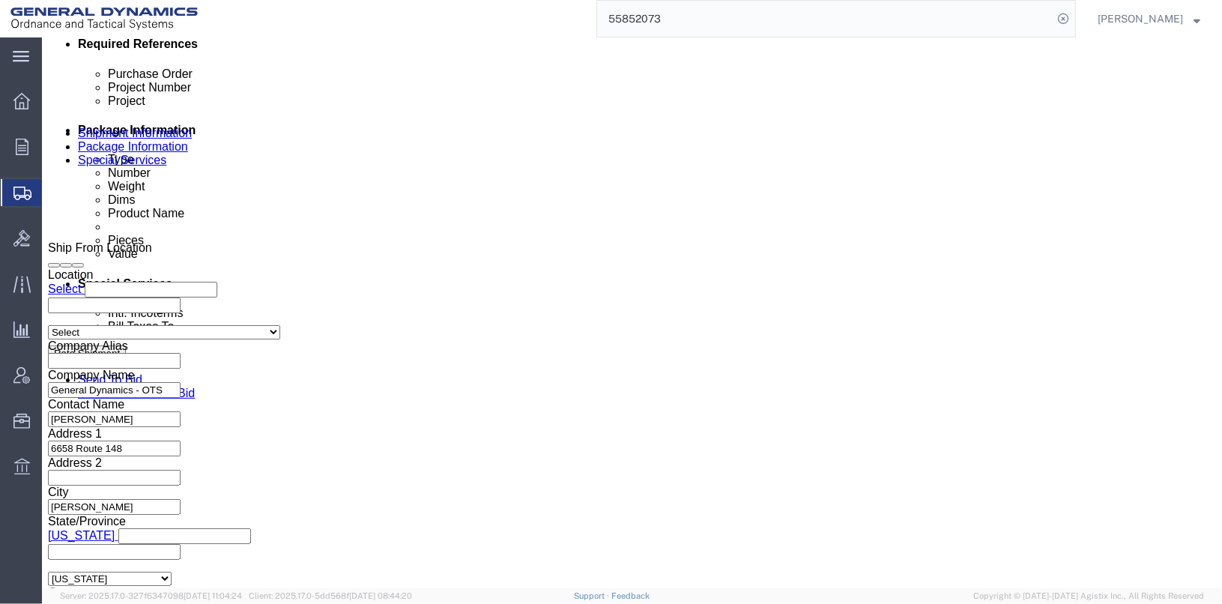
click button "Apply"
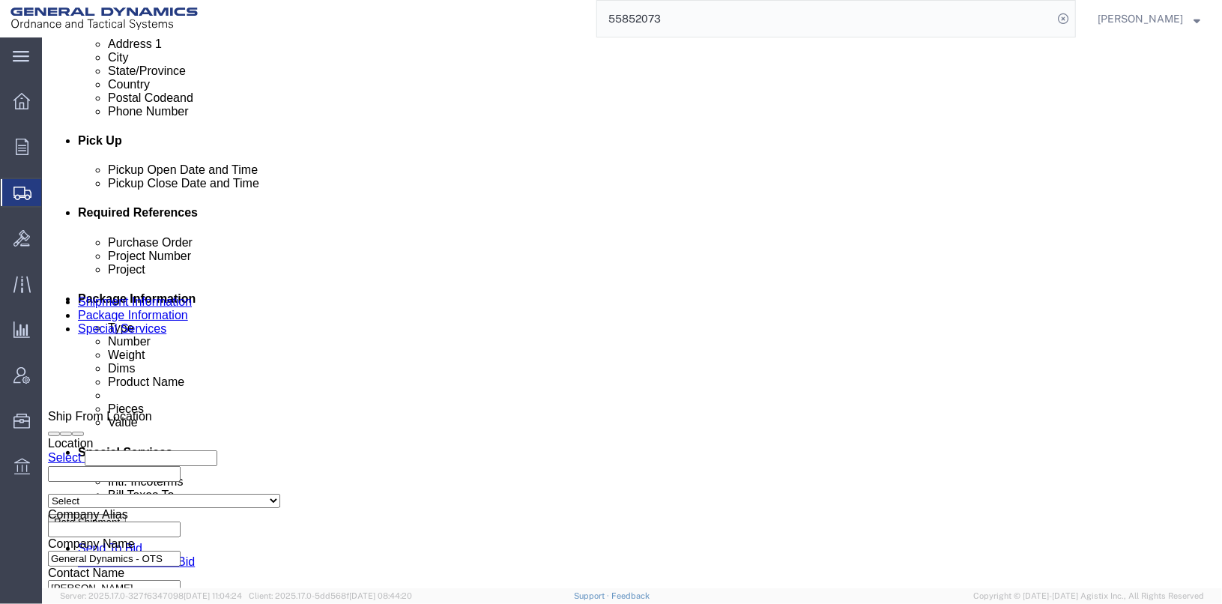
scroll to position [548, 0]
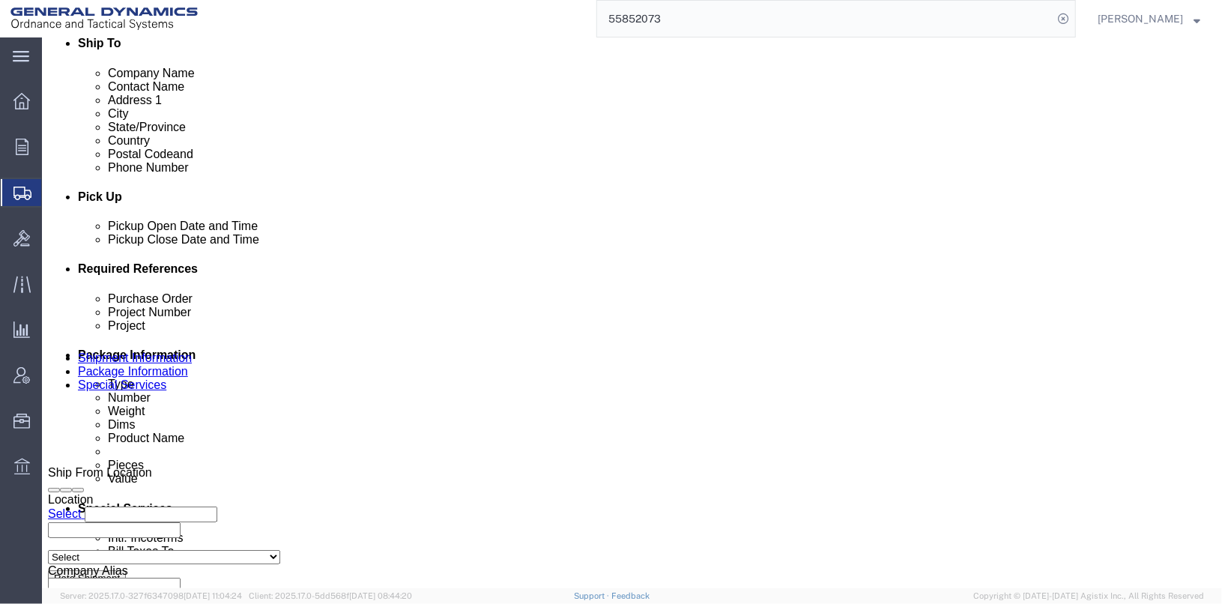
click div "[DATE] 6:56 AM"
click div "Open Time 6:56 AM [DATE] 6:56 AM - [DATE] 6:56 AM Cancel Apply"
click button "Apply"
click div "[DATE] 7:56 AM"
click input "2:56 AM"
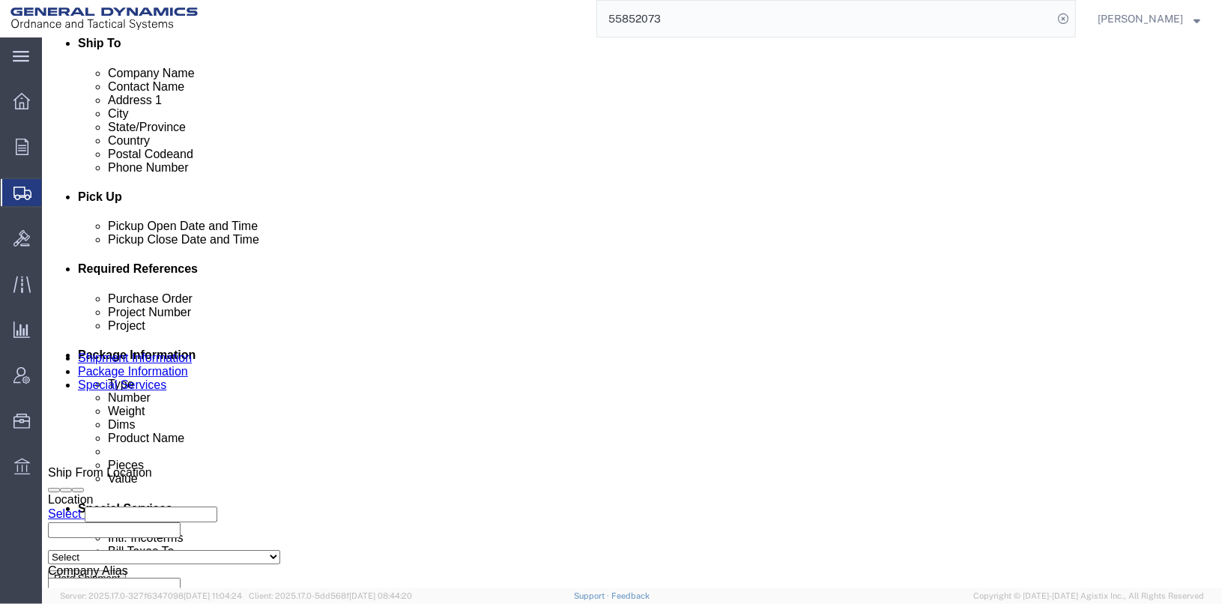
type input "2:56 PM"
click button "Apply"
click button "Save"
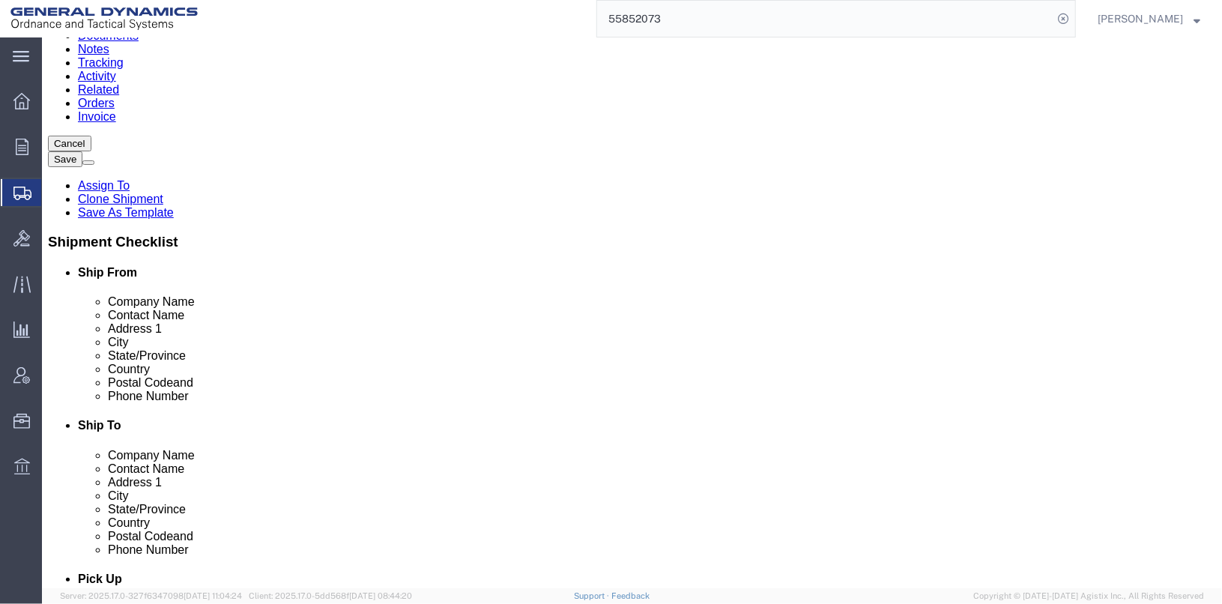
scroll to position [374, 0]
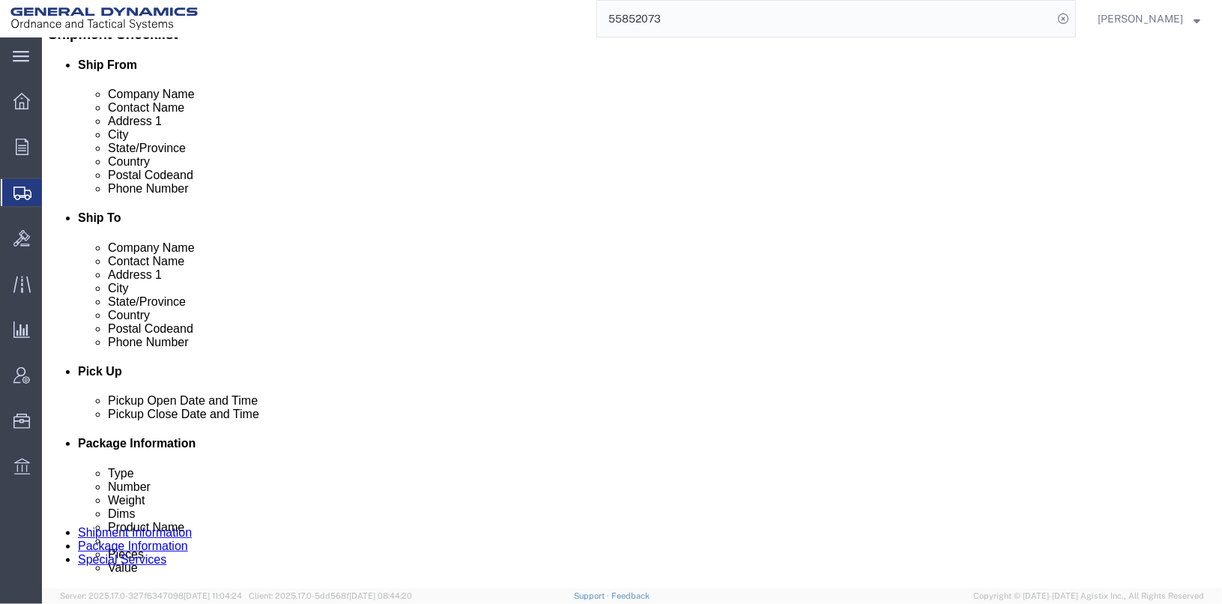
click button "Save"
